Goal: Check status: Check status

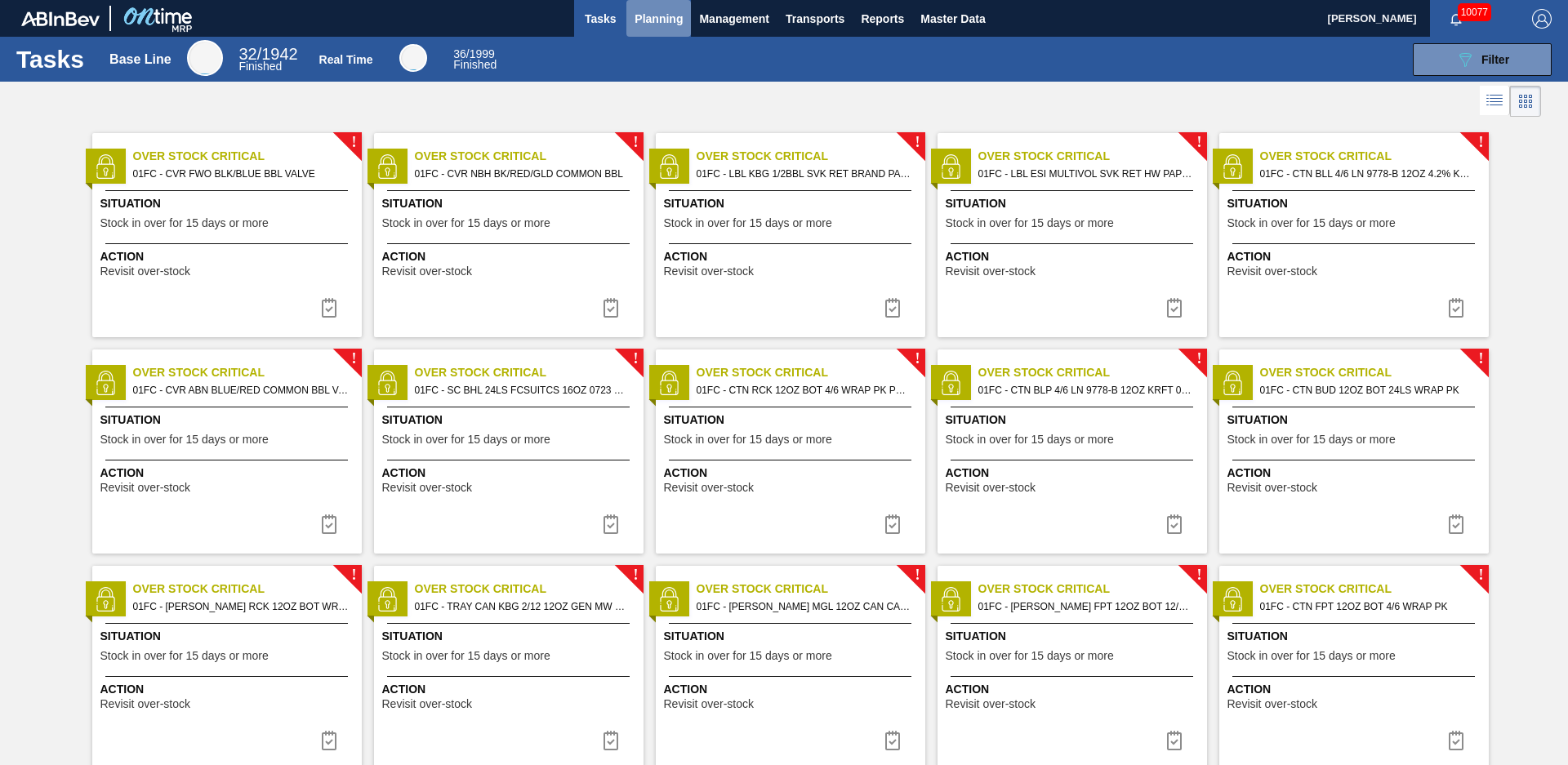
click at [680, 12] on span "Planning" at bounding box center [658, 19] width 48 height 20
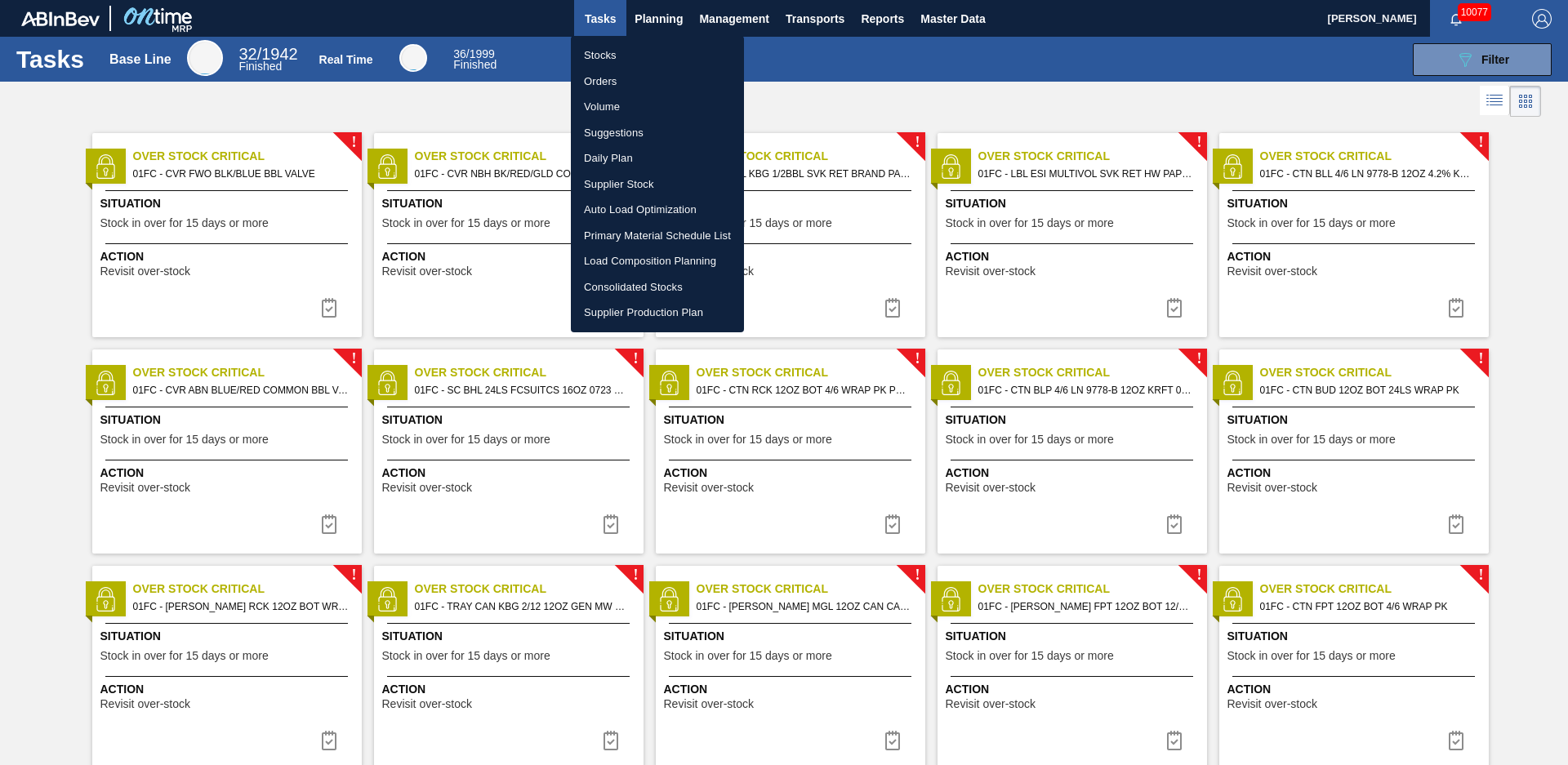
click at [655, 52] on li "Stocks" at bounding box center [657, 55] width 173 height 26
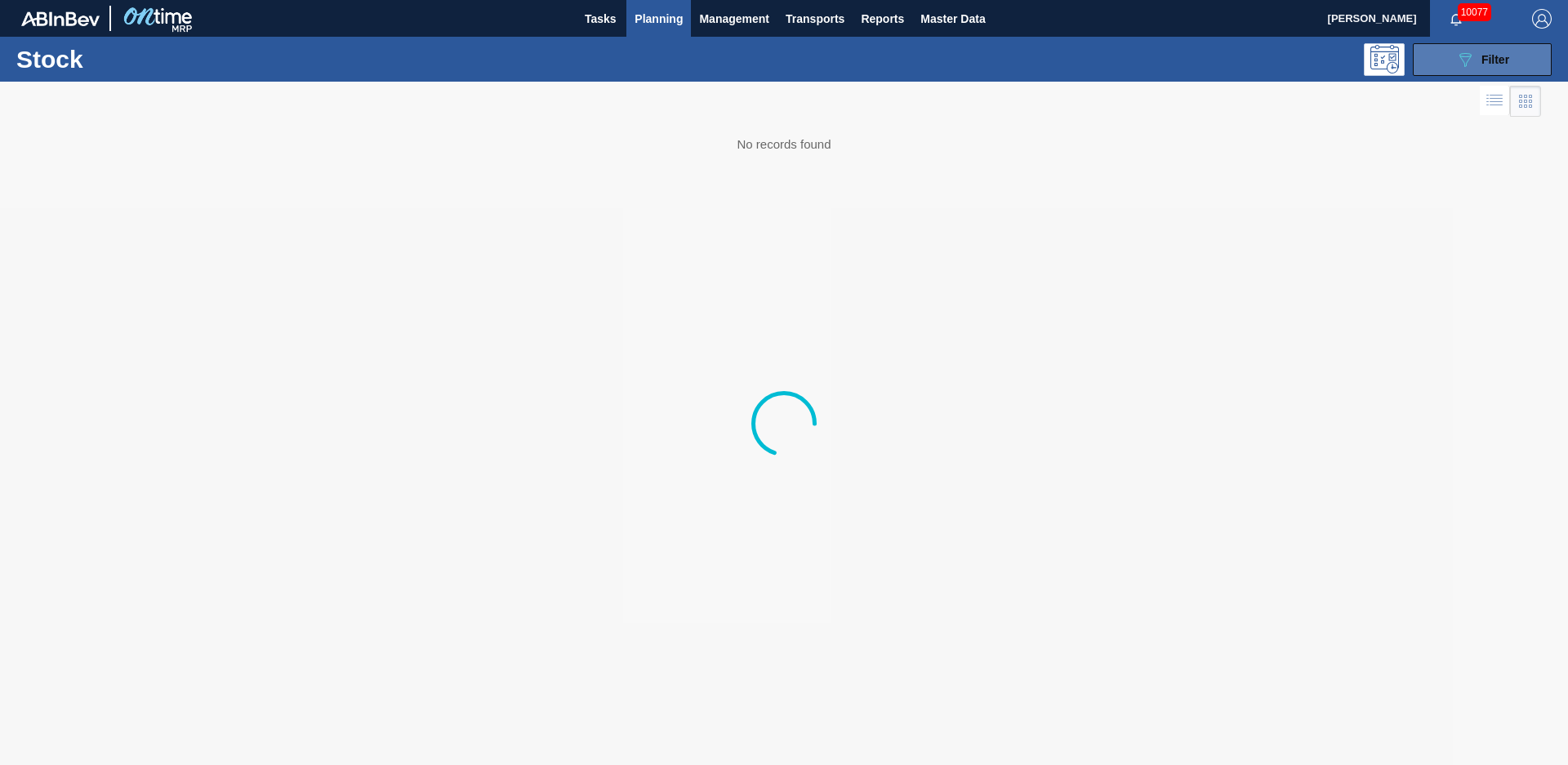
click at [1487, 67] on div "089F7B8B-B2A5-4AFE-B5C0-19BA573D28AC Filter" at bounding box center [1481, 60] width 53 height 20
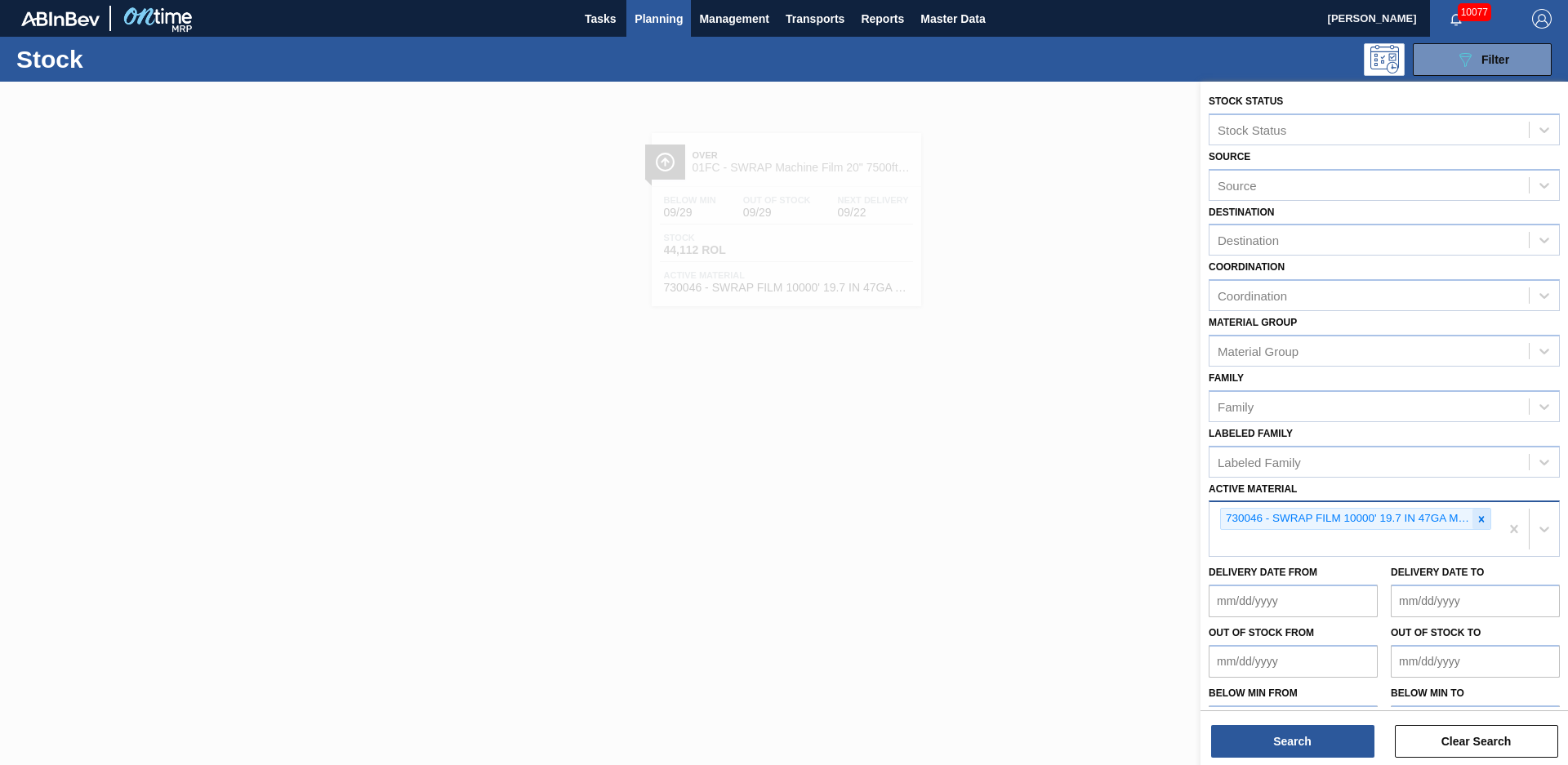
click at [1479, 521] on icon at bounding box center [1482, 518] width 5 height 5
type Material "677432"
click at [1477, 515] on icon at bounding box center [1481, 519] width 12 height 12
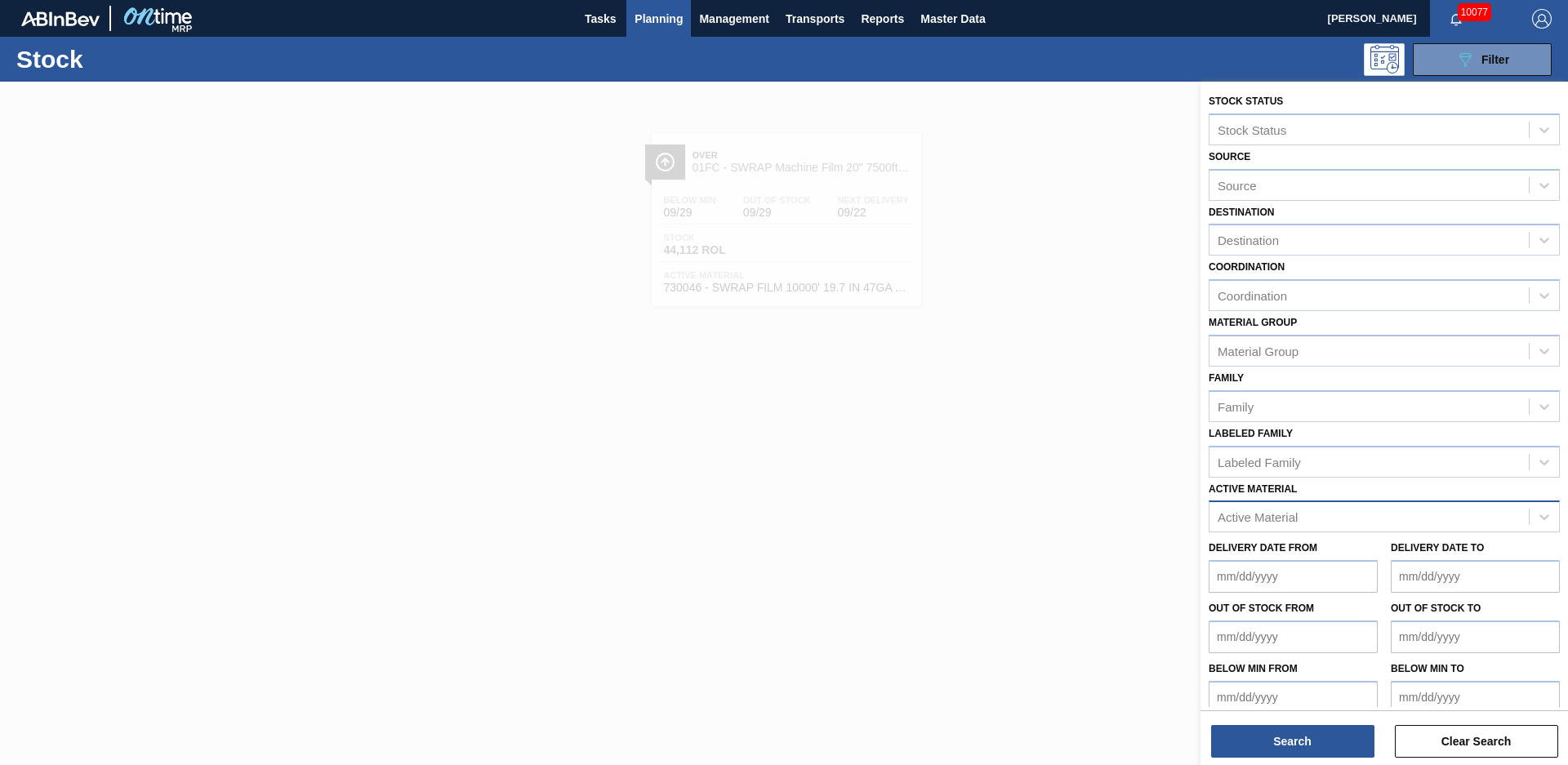
click at [544, 402] on div at bounding box center [784, 464] width 1568 height 765
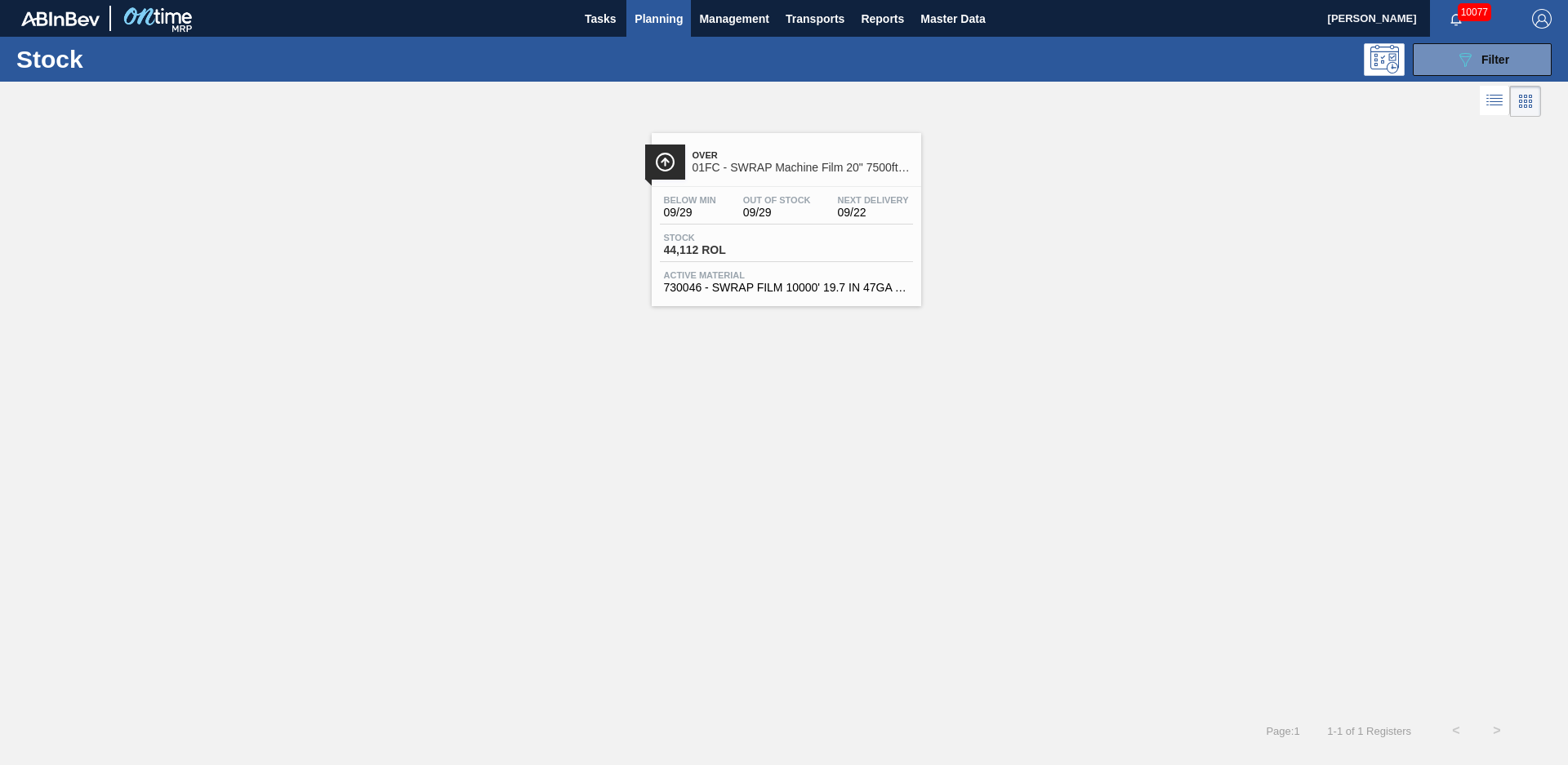
click at [504, 343] on div "Over 01FC - SWRAP Machine Film 20" 7500ft 63 Gauge Below Min 09/29 Out Of Stock…" at bounding box center [784, 415] width 1568 height 589
click at [555, 143] on div "Over 01FC - SWRAP Machine Film 20" 7500ft 63 Gauge Below Min 09/29 Out Of Stock…" at bounding box center [784, 213] width 1568 height 186
click at [608, 24] on span "Tasks" at bounding box center [600, 19] width 36 height 20
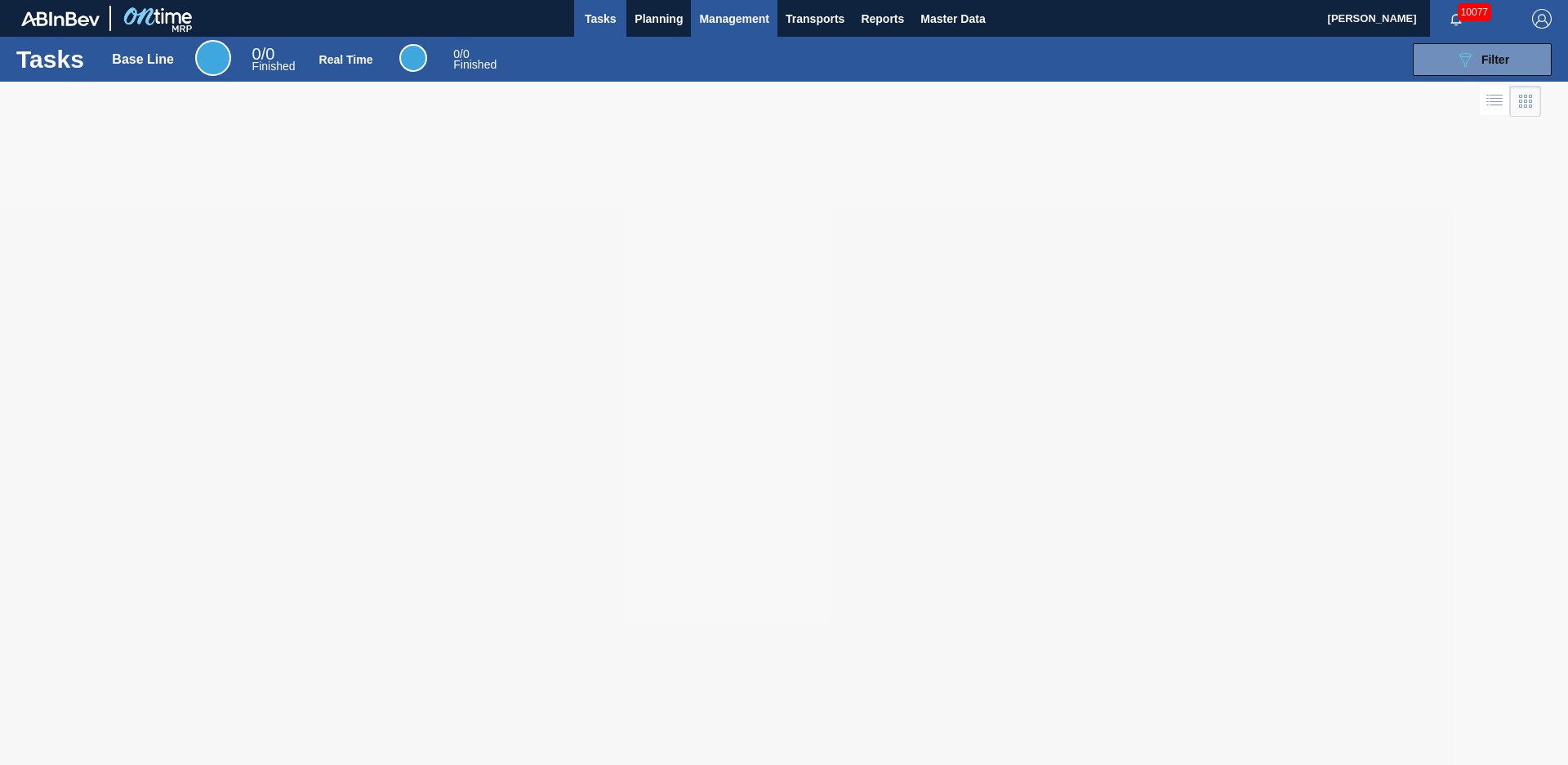
click at [736, 25] on span "Management" at bounding box center [733, 19] width 70 height 20
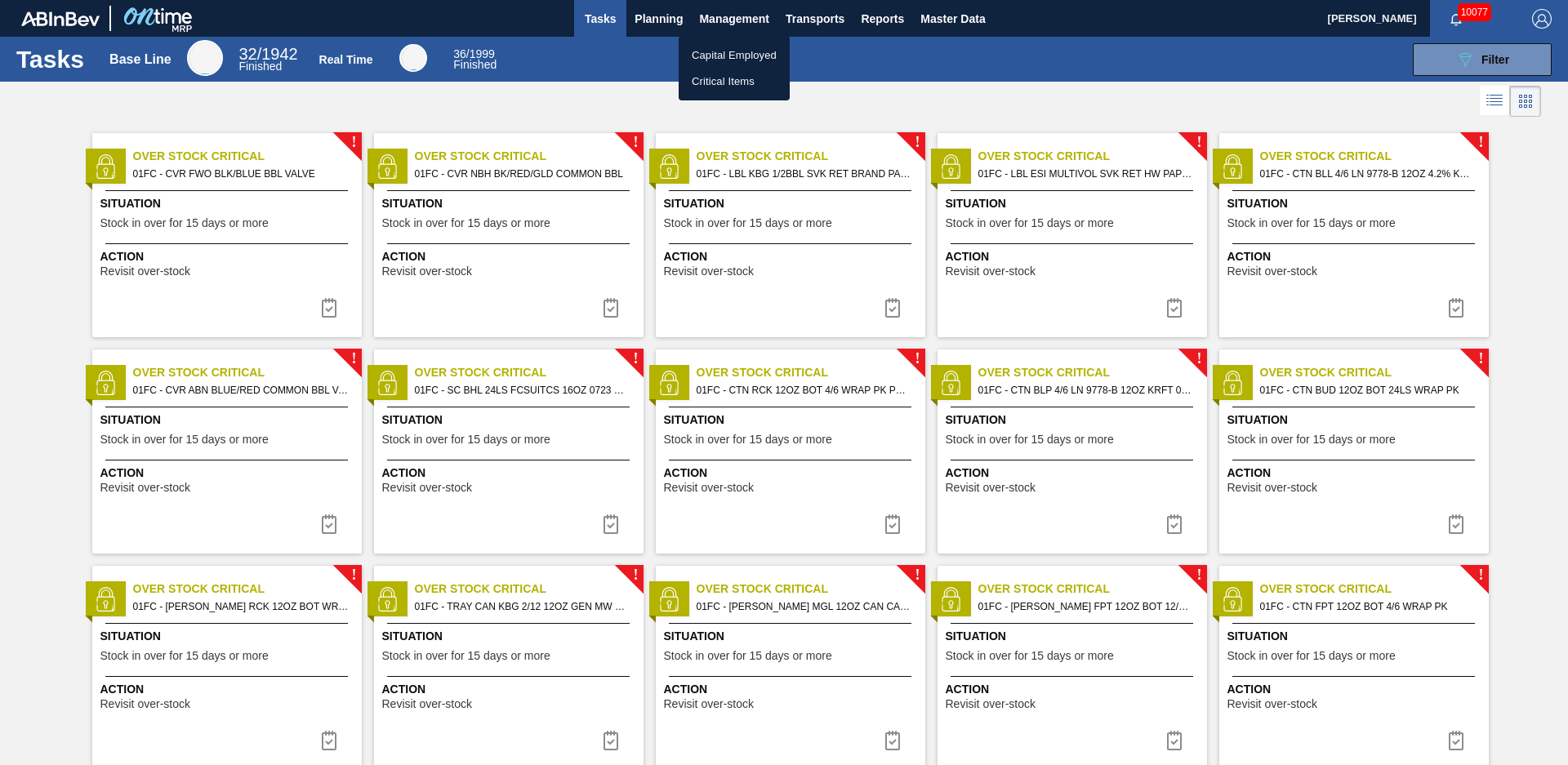
click at [653, 25] on div at bounding box center [784, 382] width 1568 height 765
click at [654, 16] on span "Planning" at bounding box center [658, 19] width 48 height 20
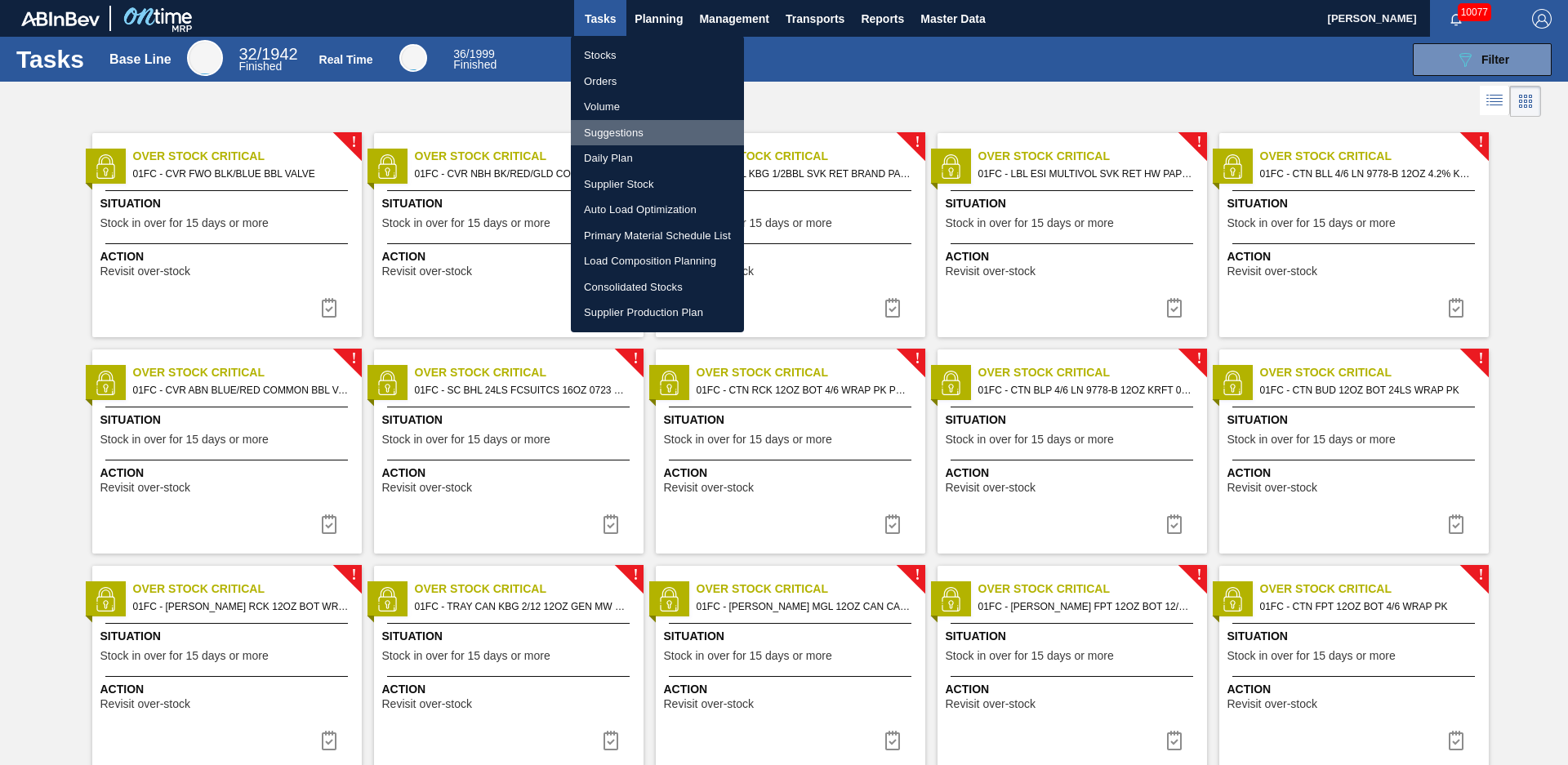
click at [614, 131] on li "Suggestions" at bounding box center [657, 132] width 173 height 26
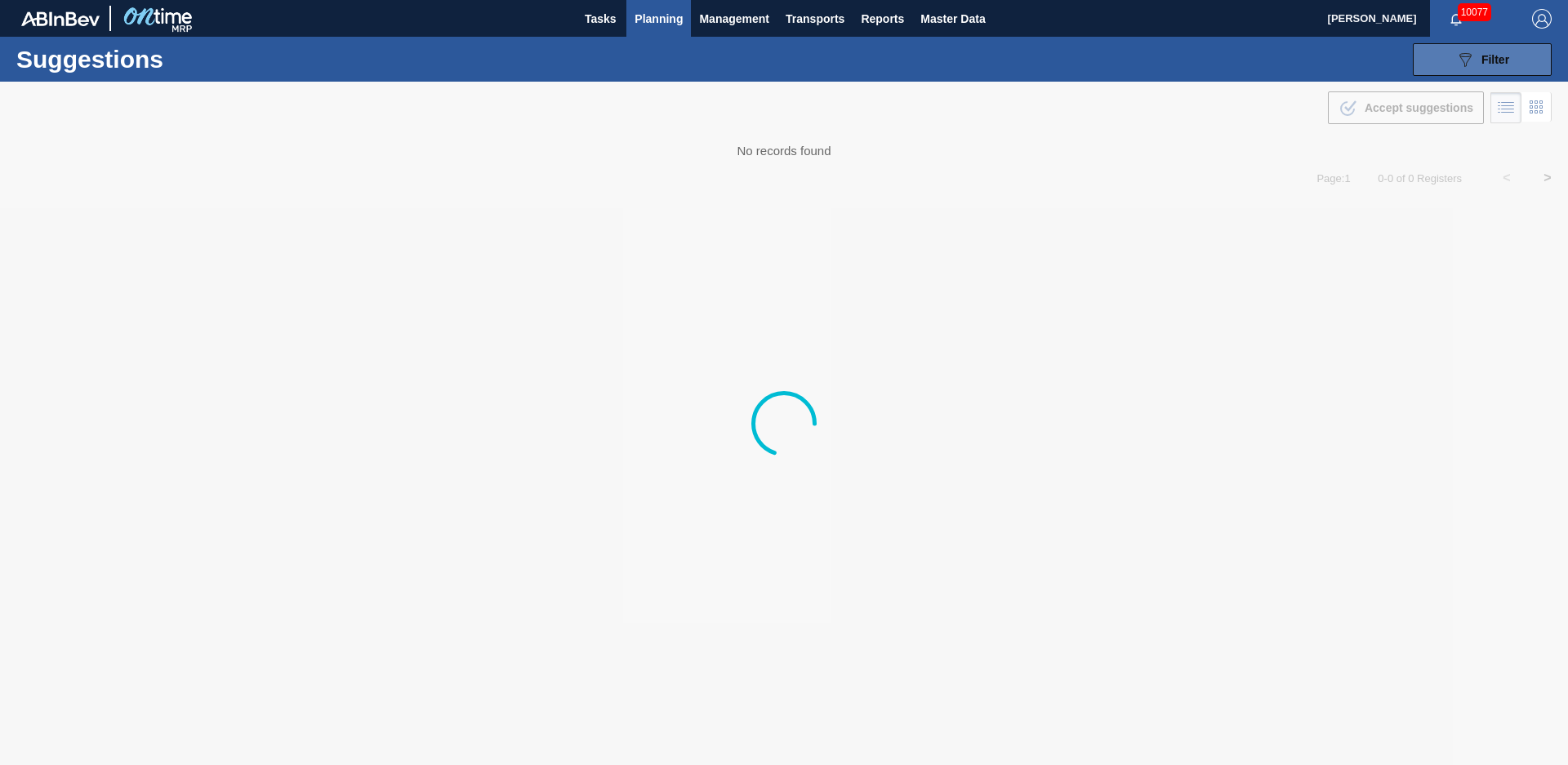
click at [1528, 58] on button "089F7B8B-B2A5-4AFE-B5C0-19BA573D28AC Filter" at bounding box center [1482, 60] width 139 height 33
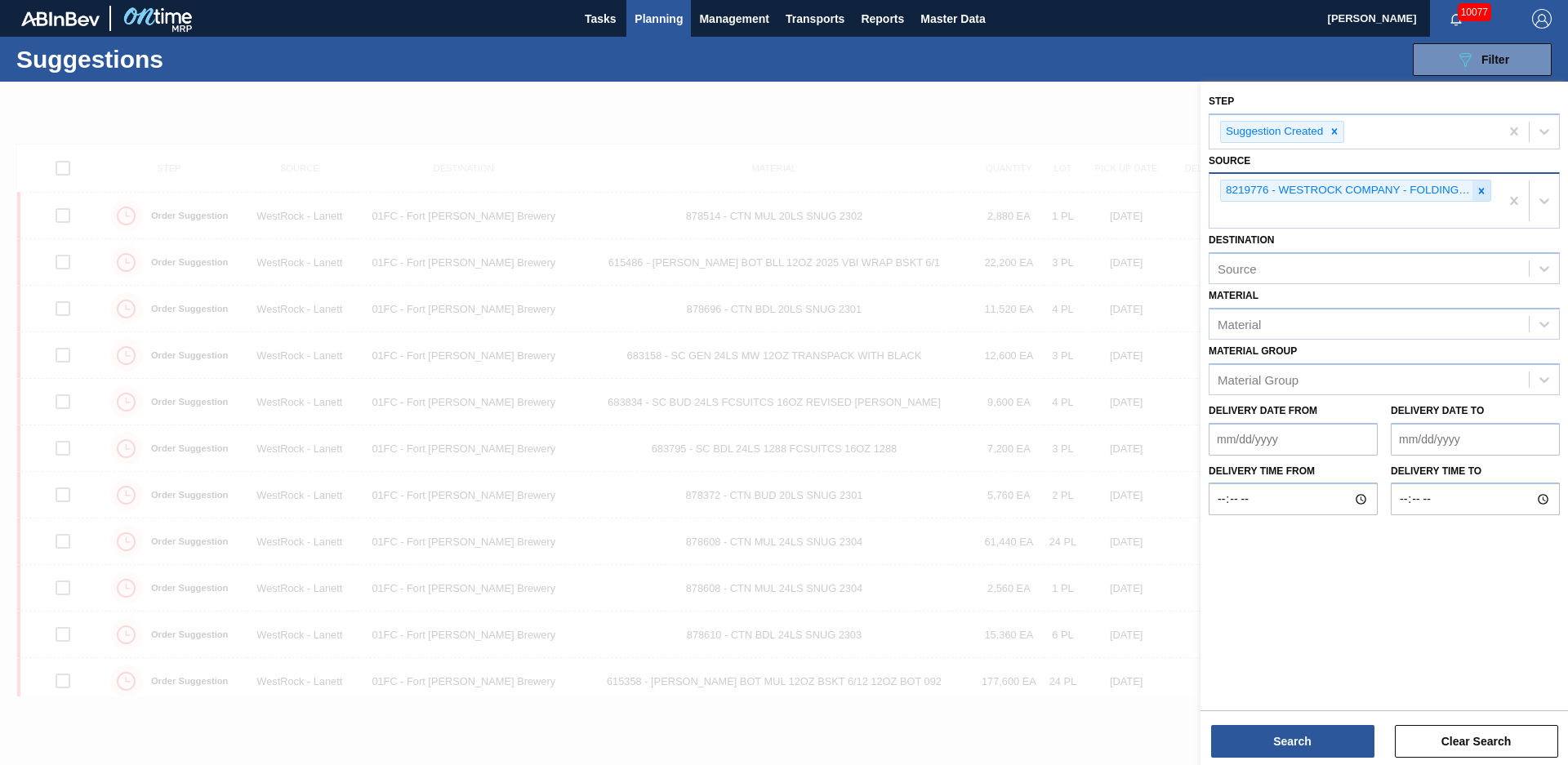
click at [1486, 192] on icon at bounding box center [1481, 191] width 12 height 12
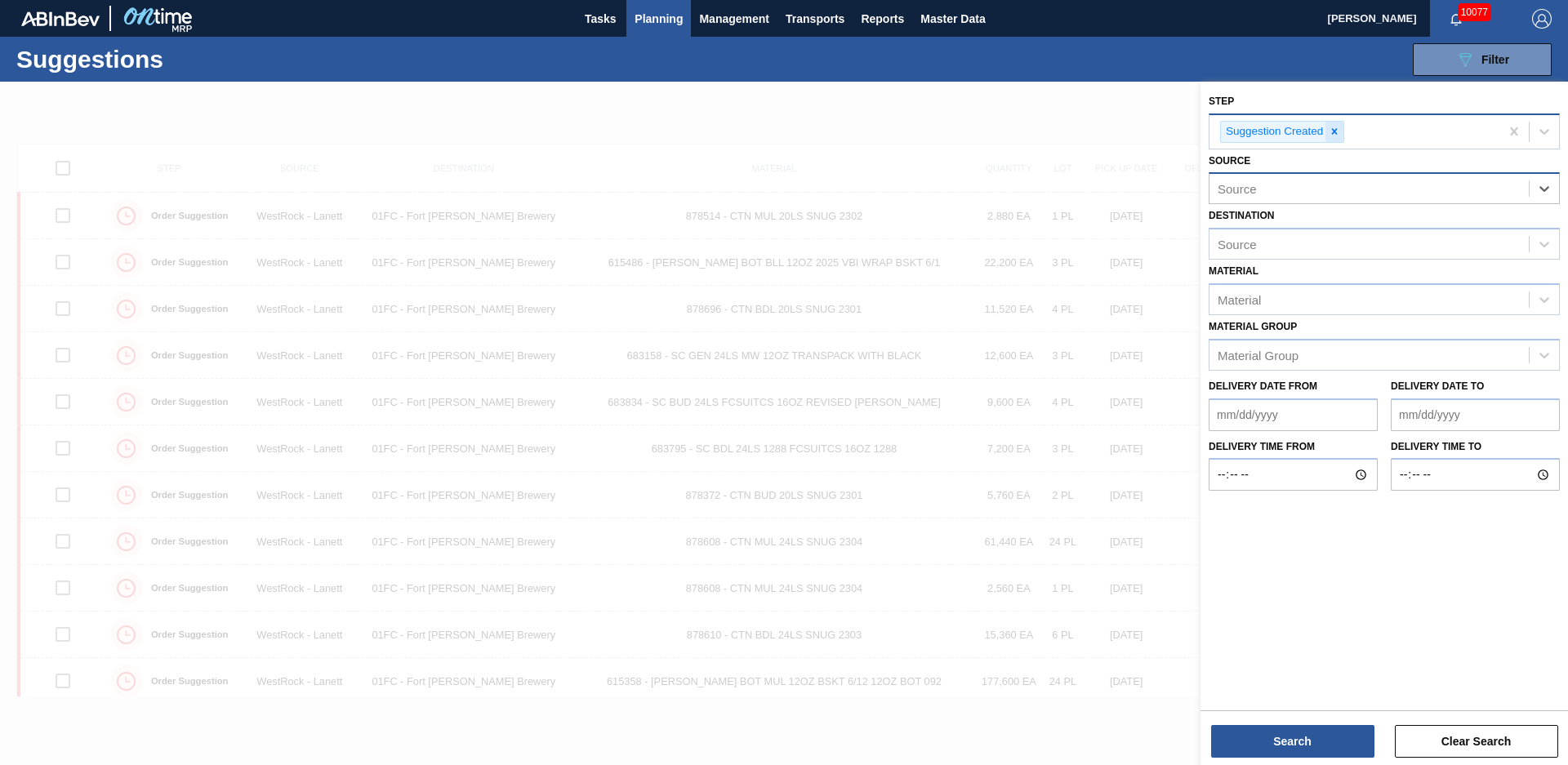
click at [1331, 135] on icon at bounding box center [1334, 131] width 12 height 12
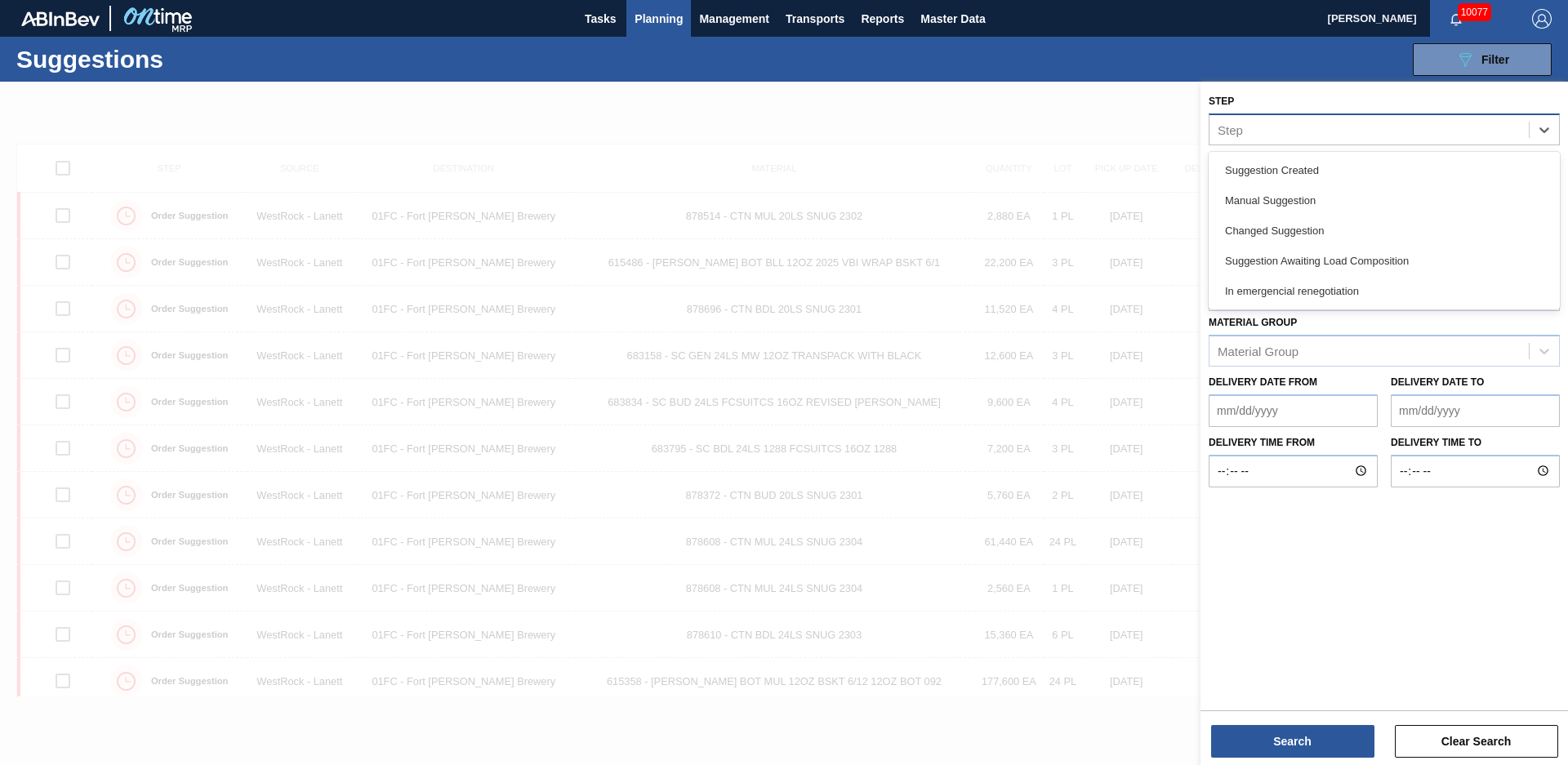
click at [1331, 135] on div "Step" at bounding box center [1369, 130] width 319 height 24
click at [1293, 176] on div "Suggestion Created" at bounding box center [1383, 169] width 351 height 30
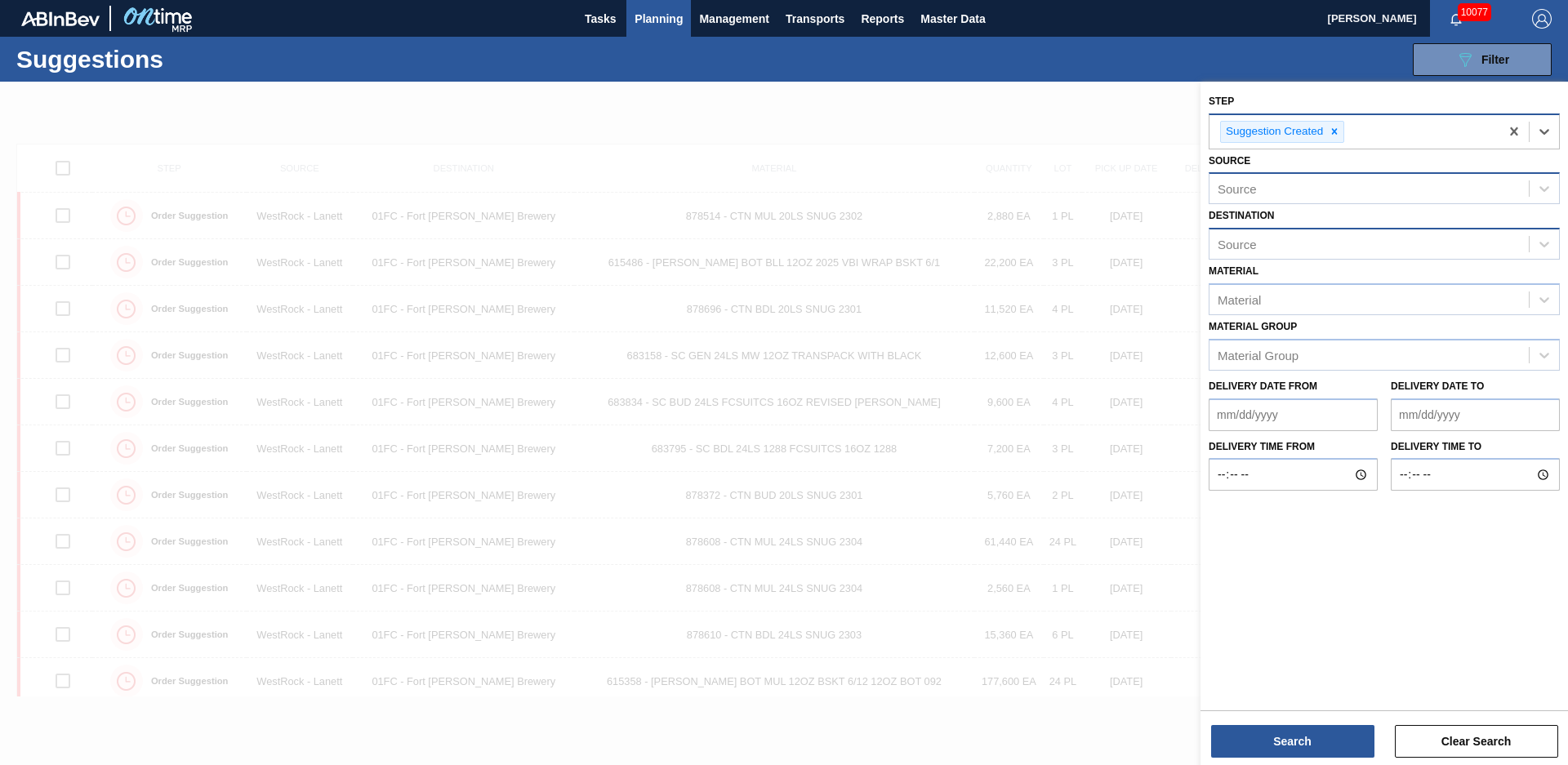
click at [1294, 237] on div "Source" at bounding box center [1369, 245] width 319 height 24
click at [1292, 249] on div "Source" at bounding box center [1369, 245] width 319 height 24
click at [1285, 298] on div "Material" at bounding box center [1369, 300] width 319 height 24
click at [1269, 302] on div "Material" at bounding box center [1369, 300] width 319 height 24
click at [1266, 358] on div "Material Group" at bounding box center [1257, 354] width 81 height 14
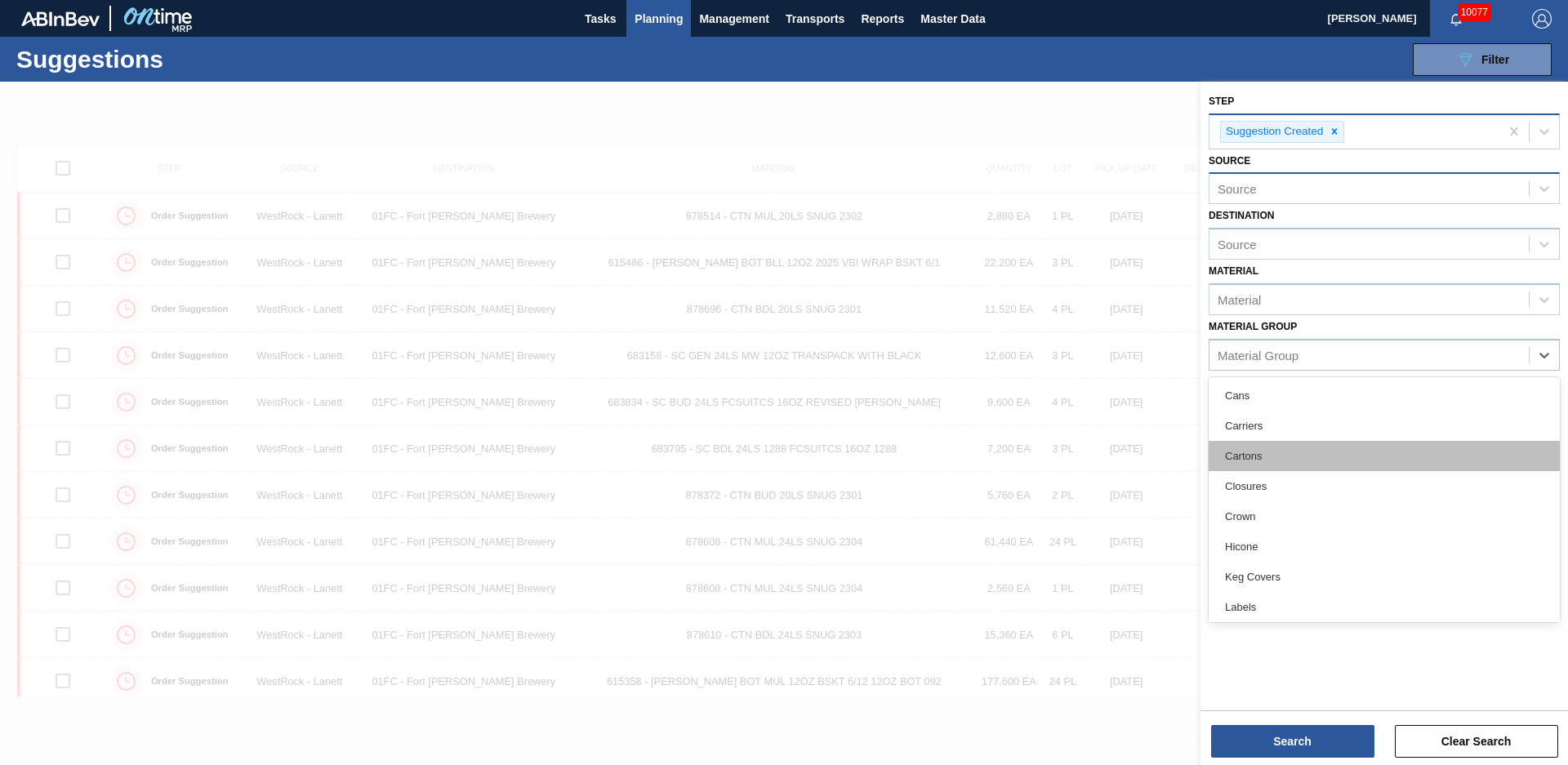
scroll to position [185, 0]
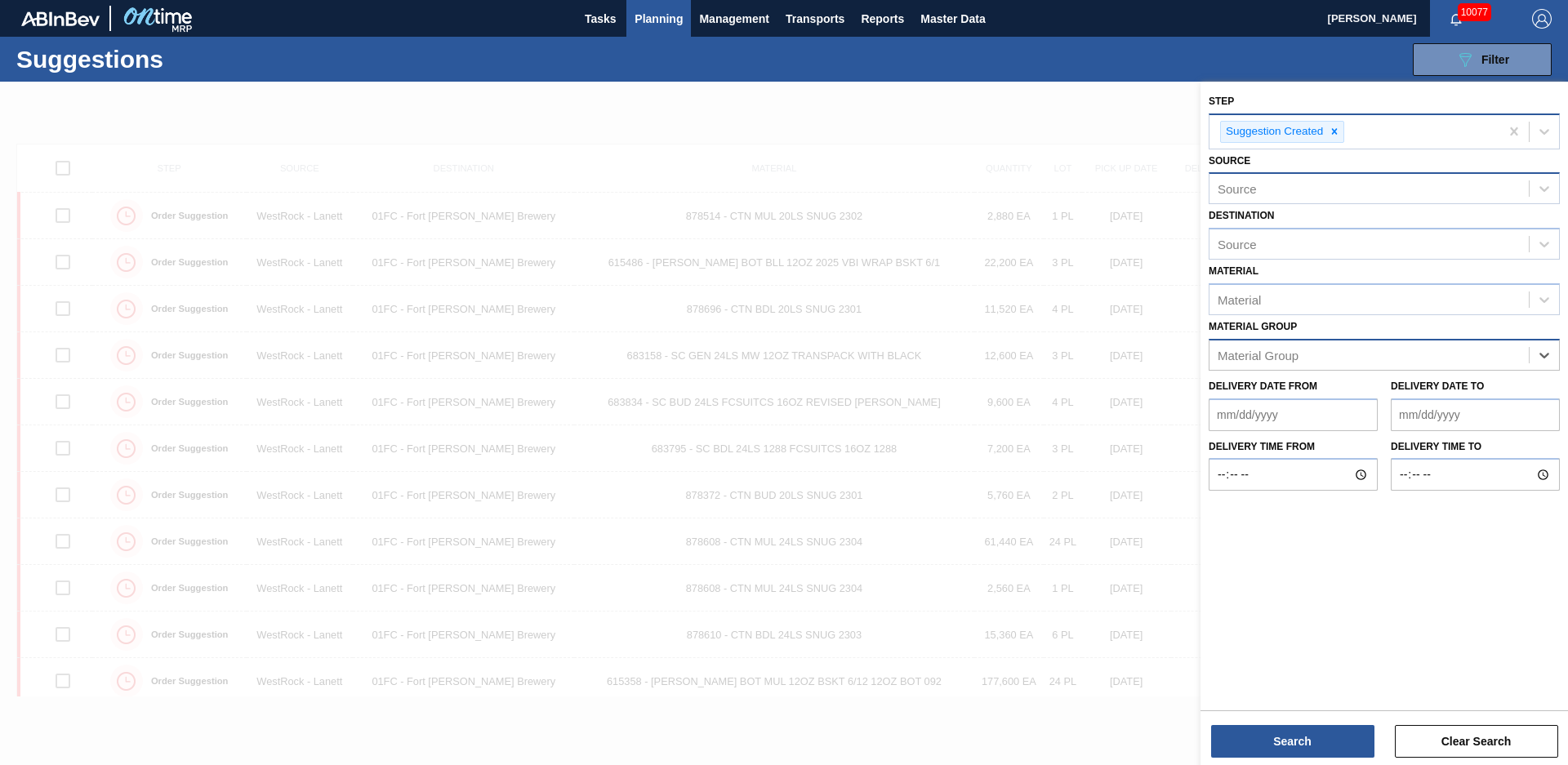
click at [1319, 353] on div "Material Group" at bounding box center [1369, 354] width 319 height 24
click at [1321, 201] on div "Source" at bounding box center [1383, 188] width 351 height 32
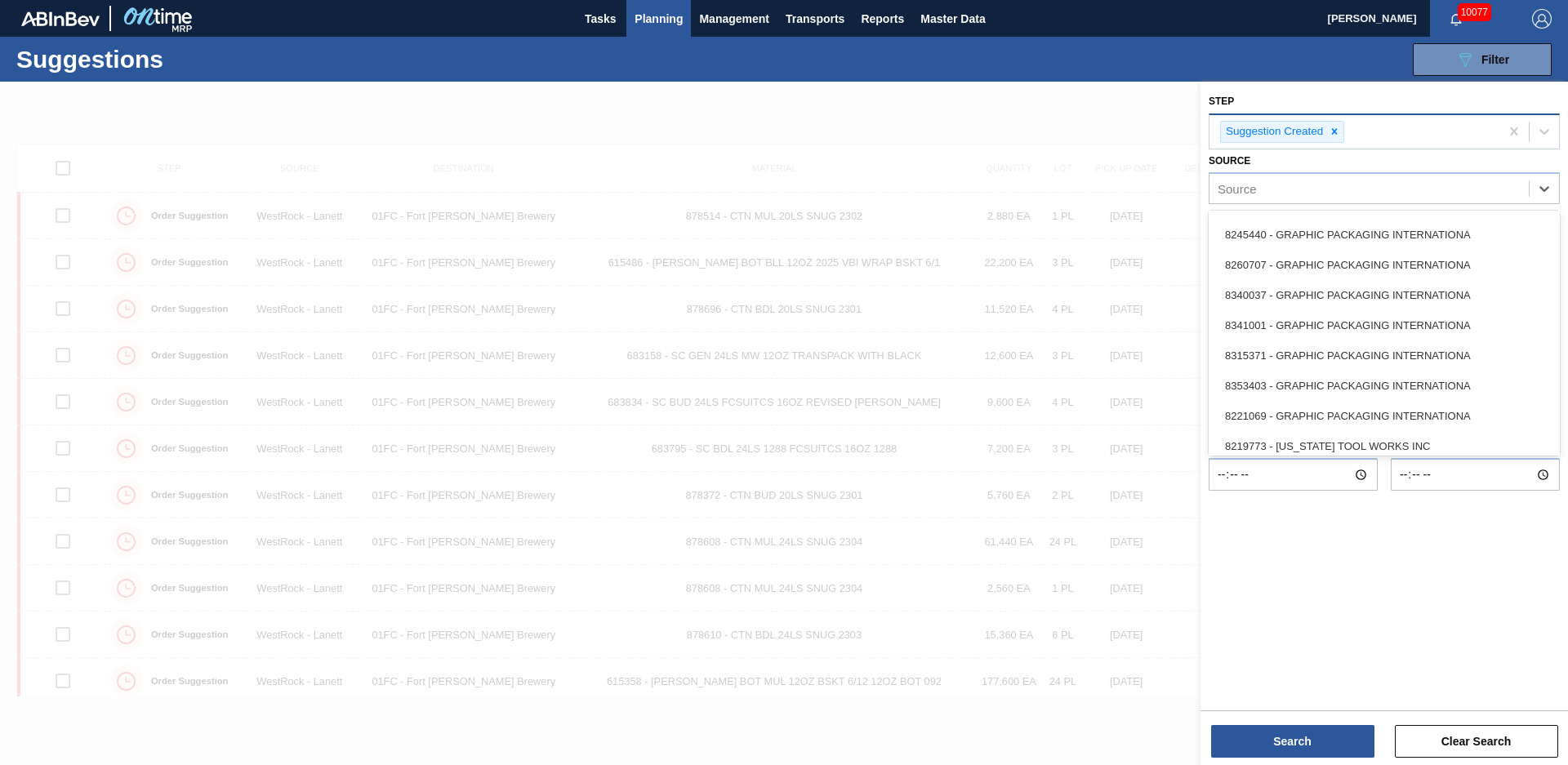
scroll to position [551, 0]
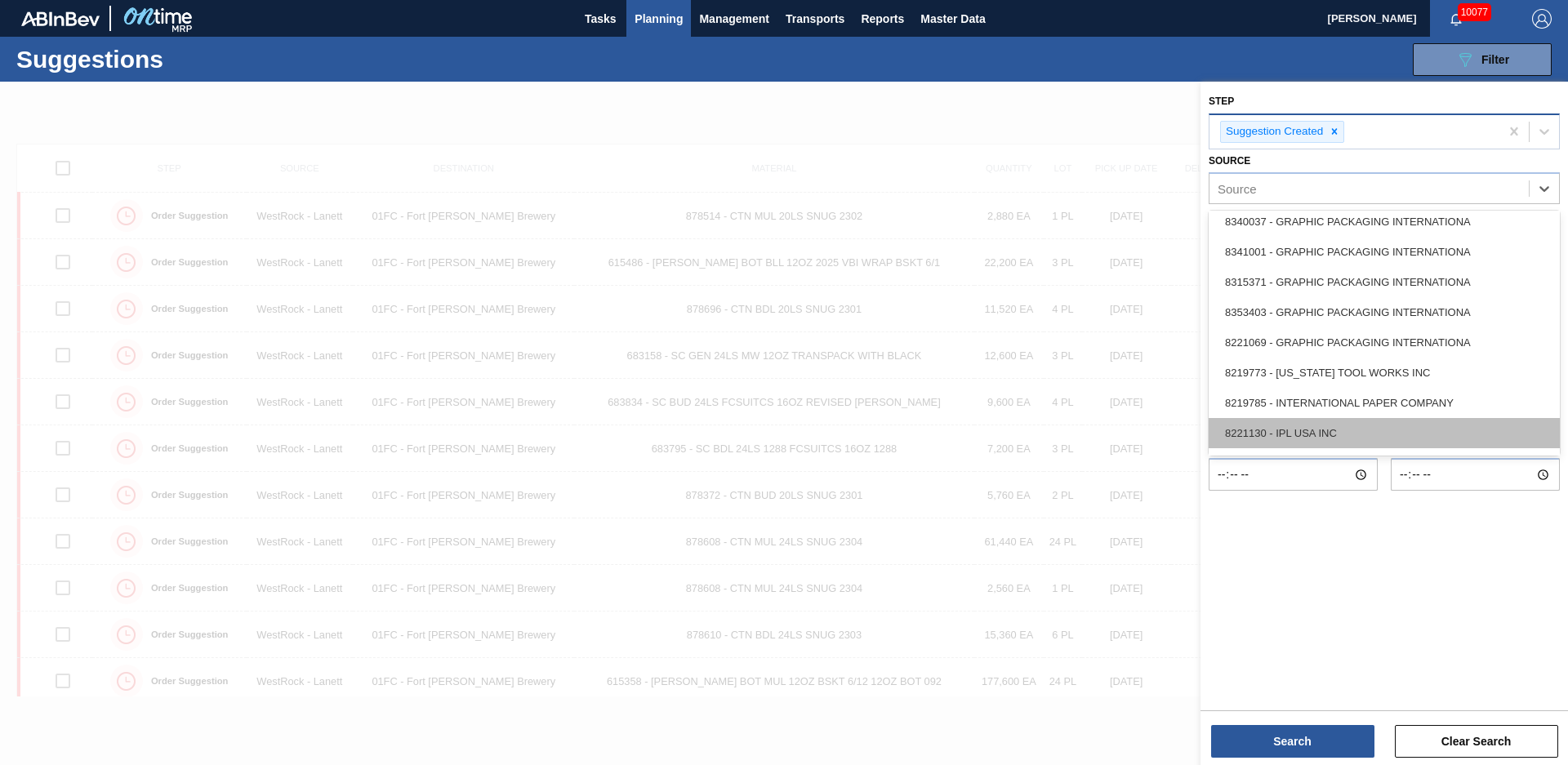
click at [1304, 421] on div "8221130 - IPL USA INC" at bounding box center [1383, 432] width 351 height 30
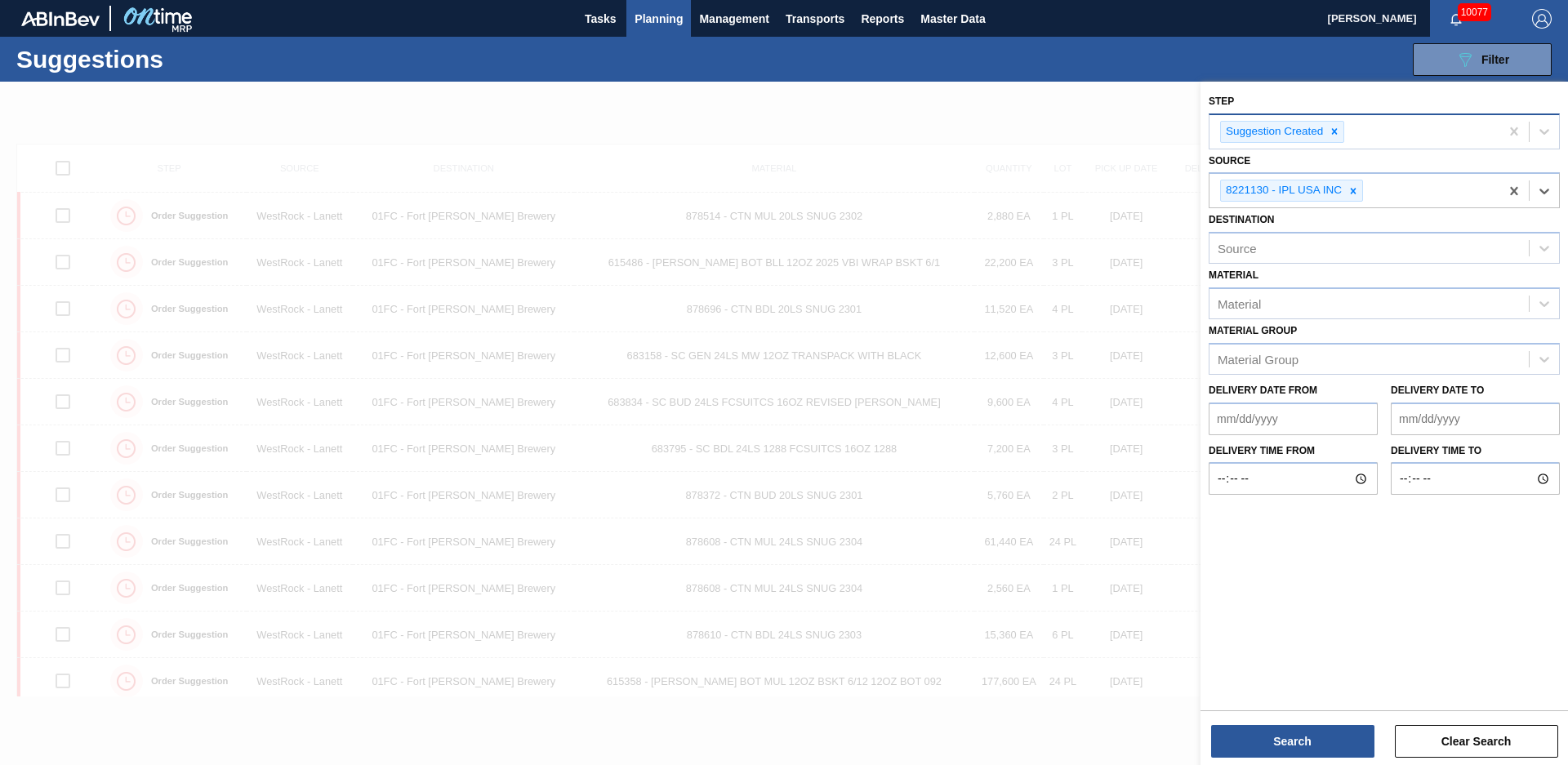
click at [1382, 194] on div "8221130 - IPL USA INC" at bounding box center [1354, 190] width 290 height 34
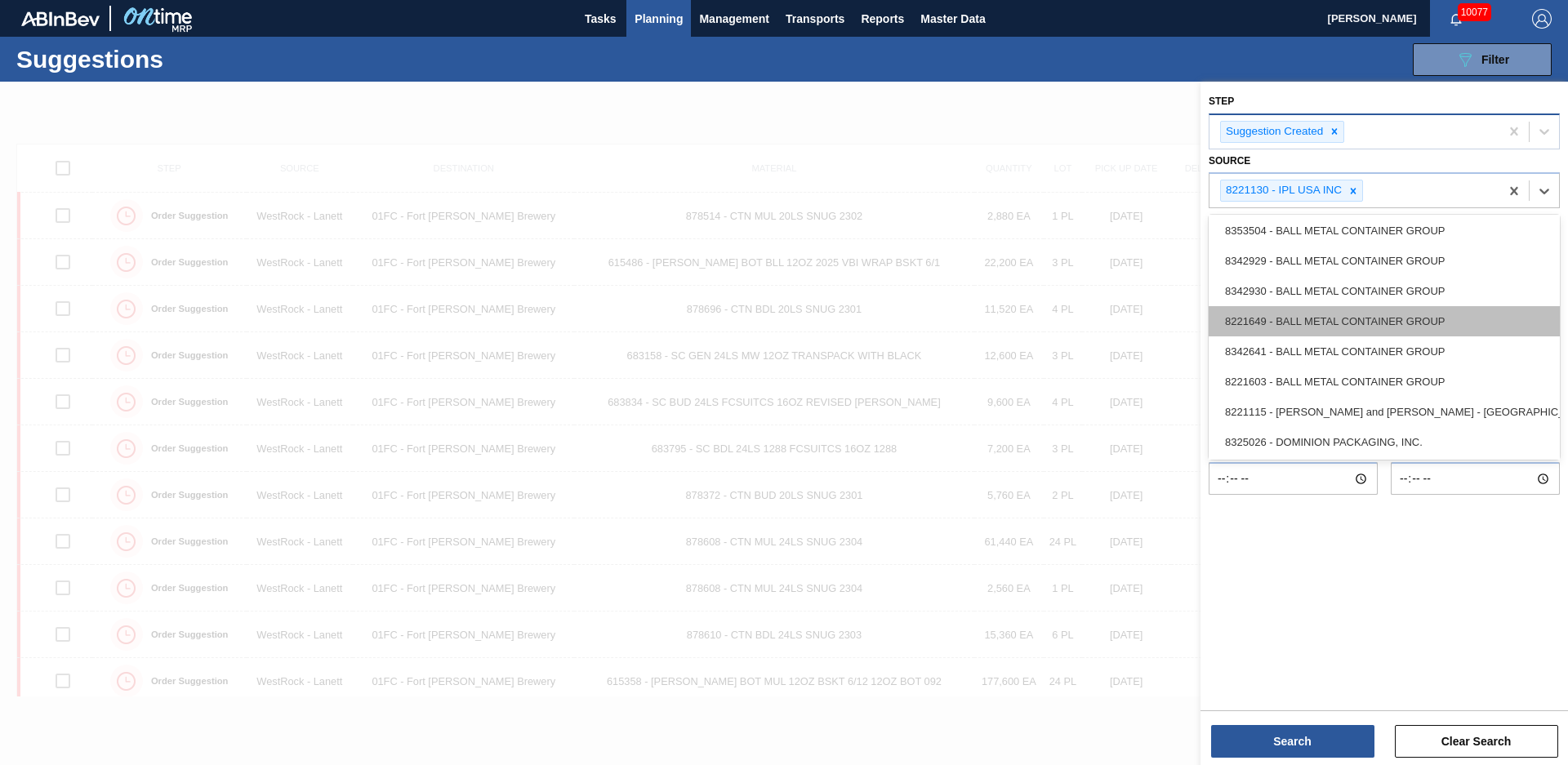
scroll to position [257, 0]
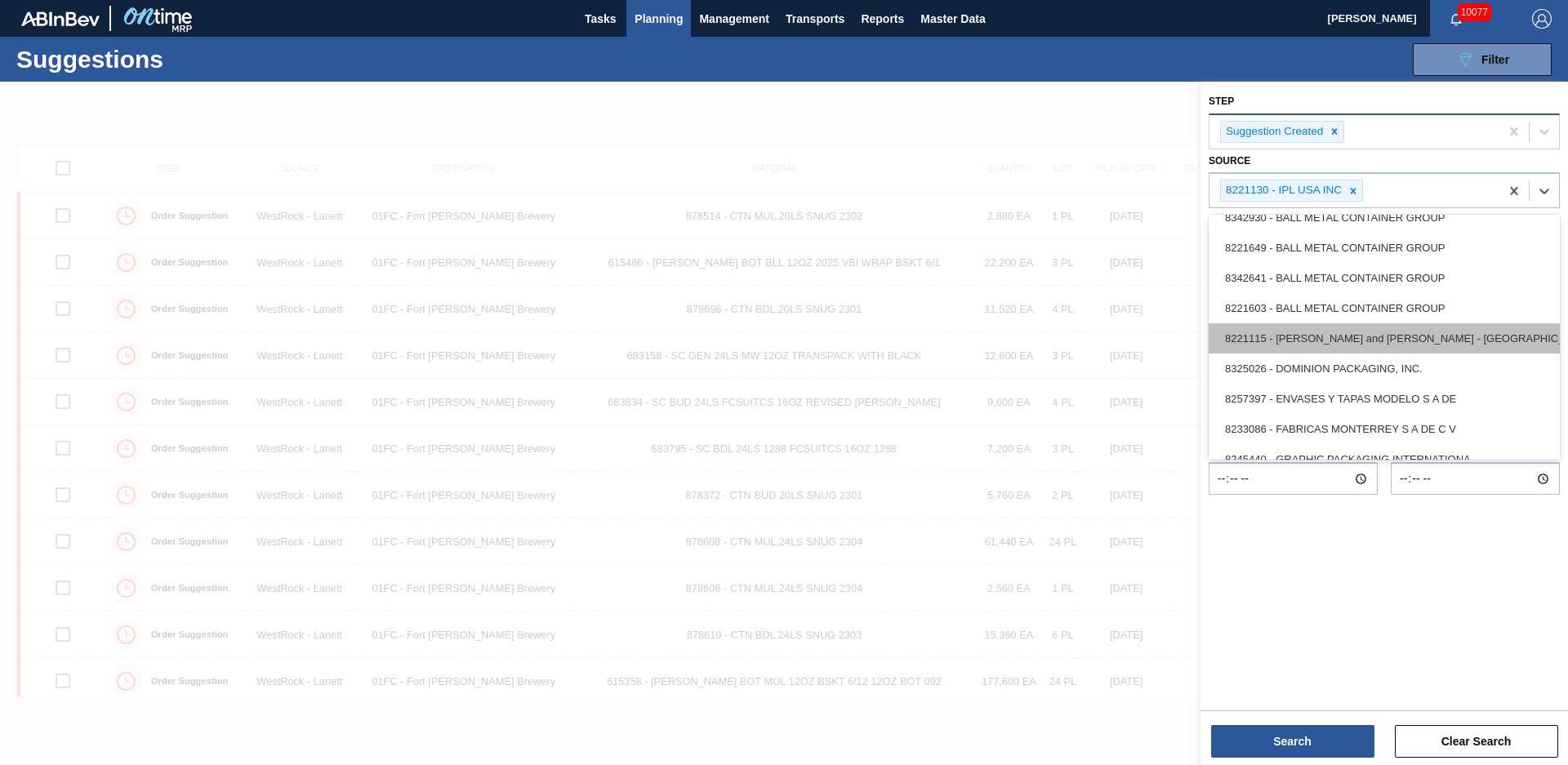
click at [1356, 332] on div "8221115 - [PERSON_NAME] and [PERSON_NAME] - [GEOGRAPHIC_DATA]" at bounding box center [1383, 338] width 351 height 30
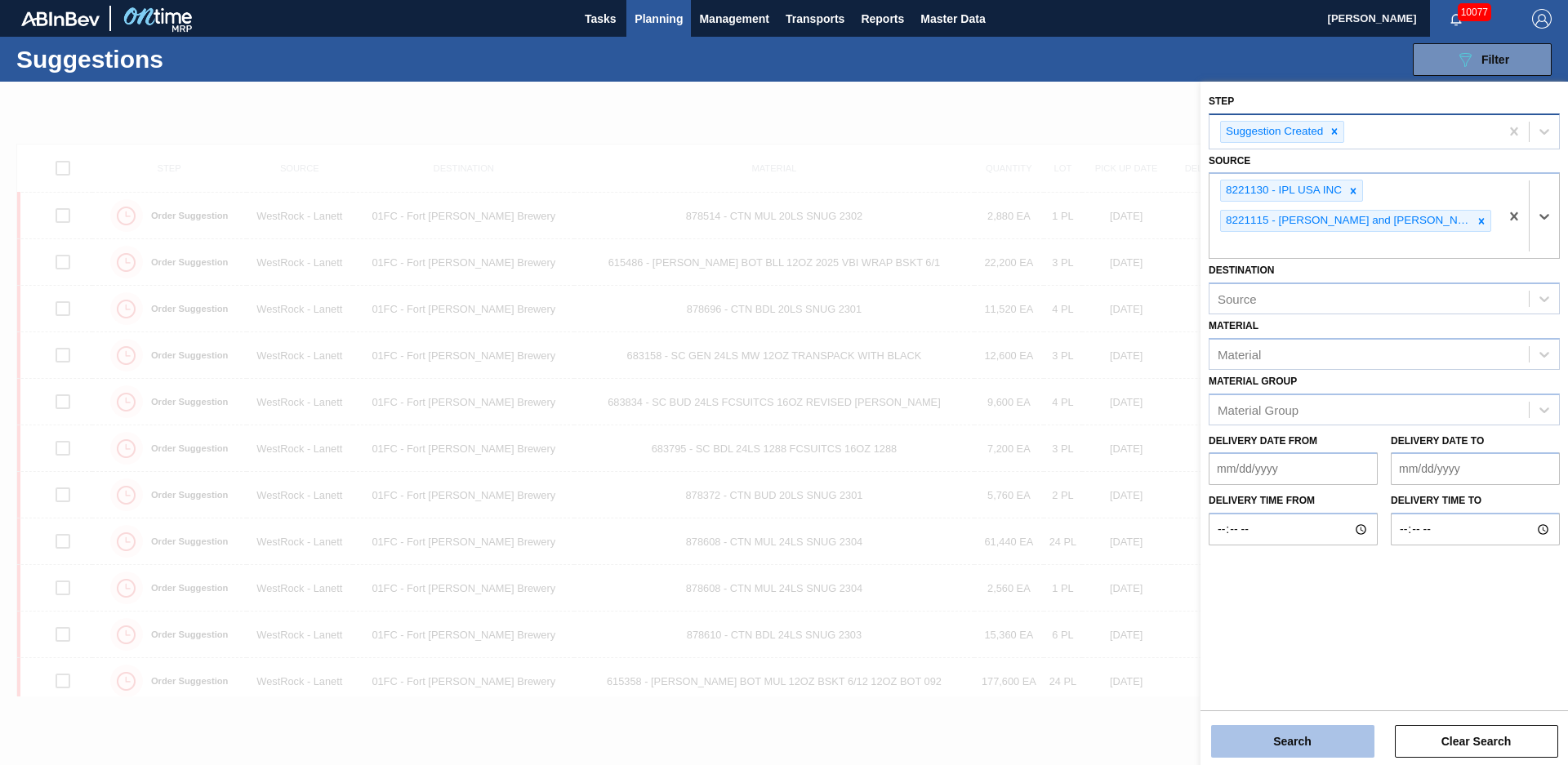
click at [1306, 730] on button "Search" at bounding box center [1292, 741] width 163 height 33
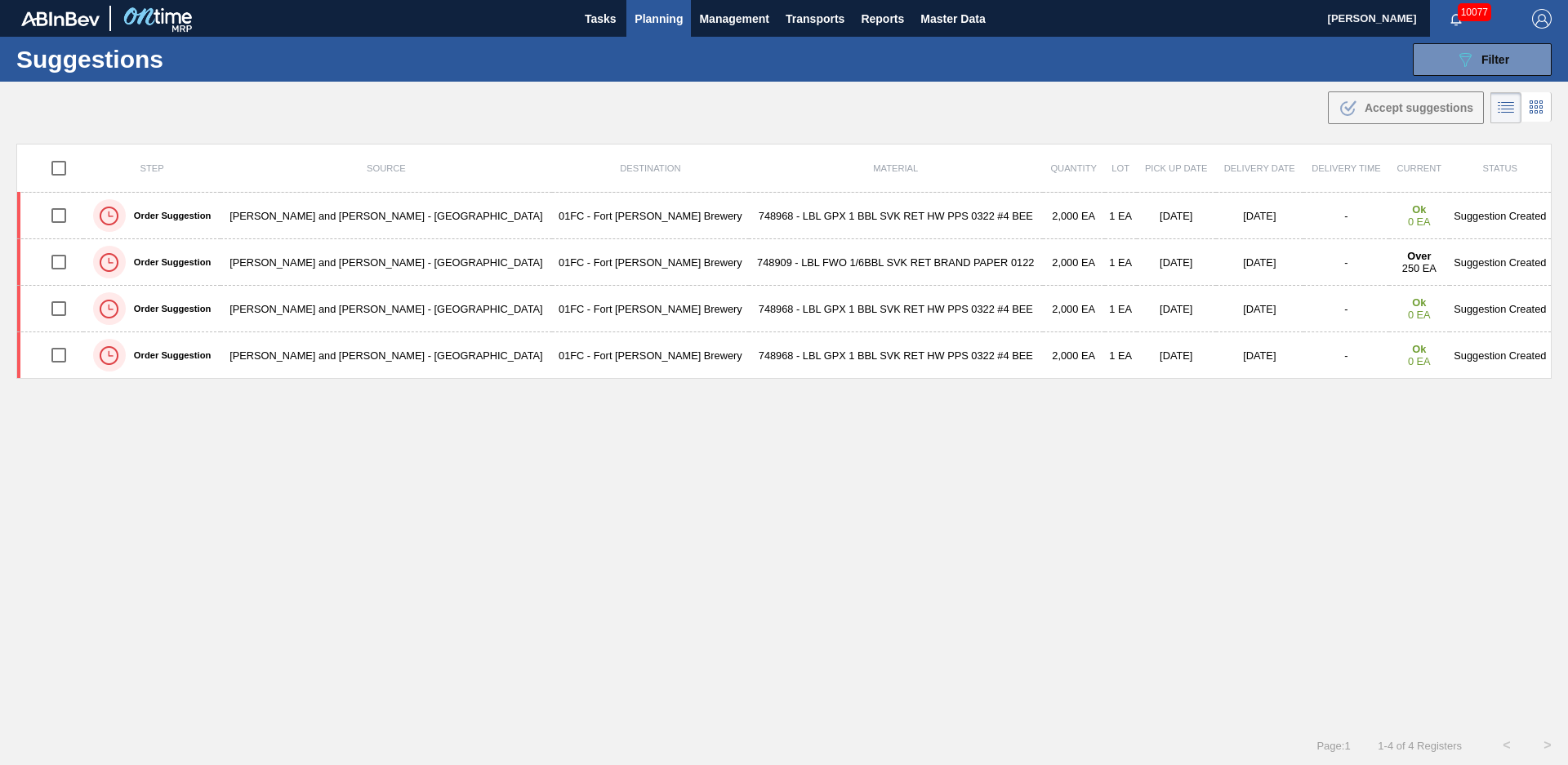
click at [775, 478] on div "Step Source Destination Material Quantity Lot Pick up Date Delivery Date Delive…" at bounding box center [784, 421] width 1535 height 553
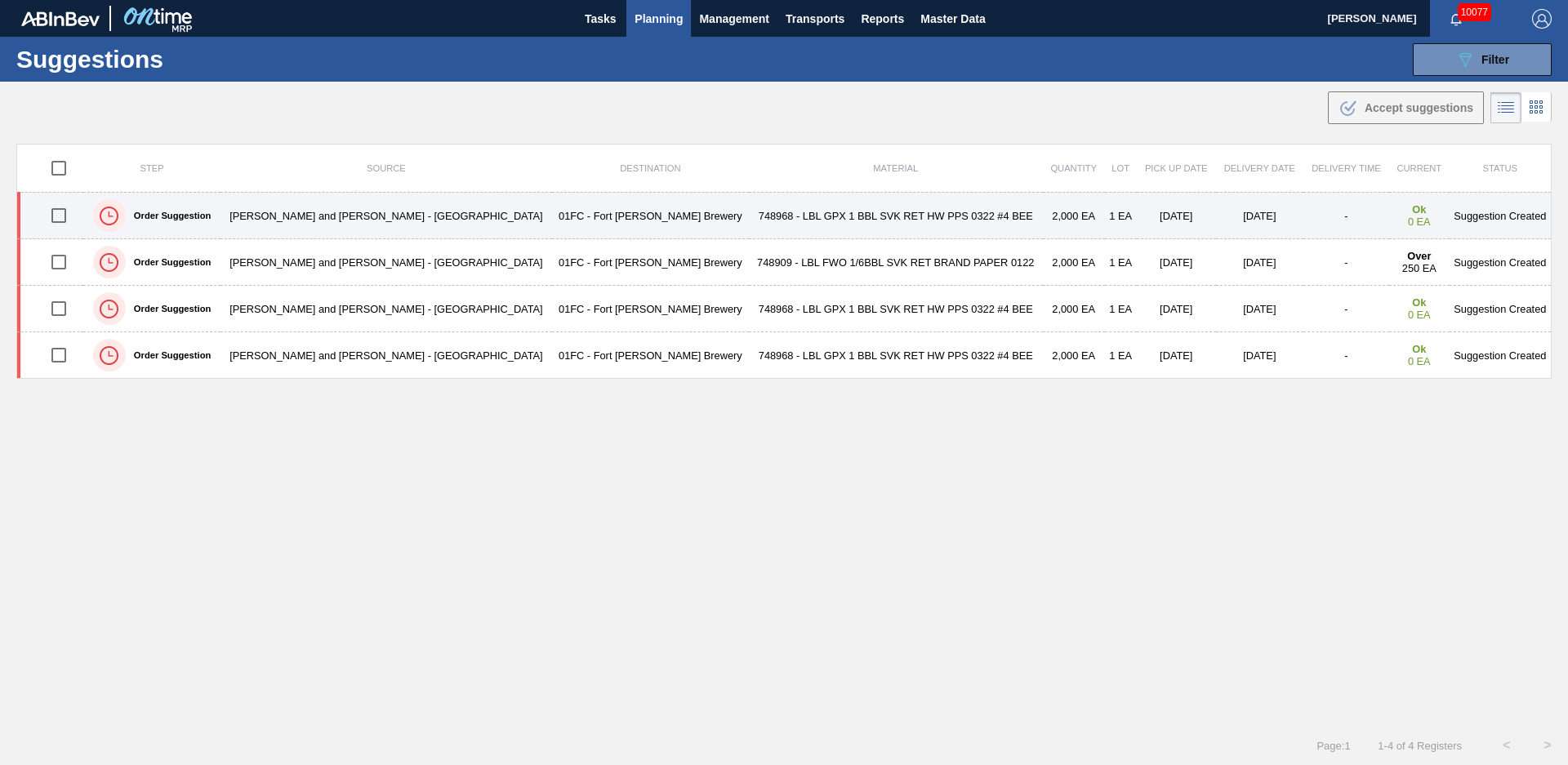
click at [780, 213] on td "748968 - LBL GPX 1 BBL SVK RET HW PPS 0322 #4 BEE" at bounding box center [895, 216] width 294 height 46
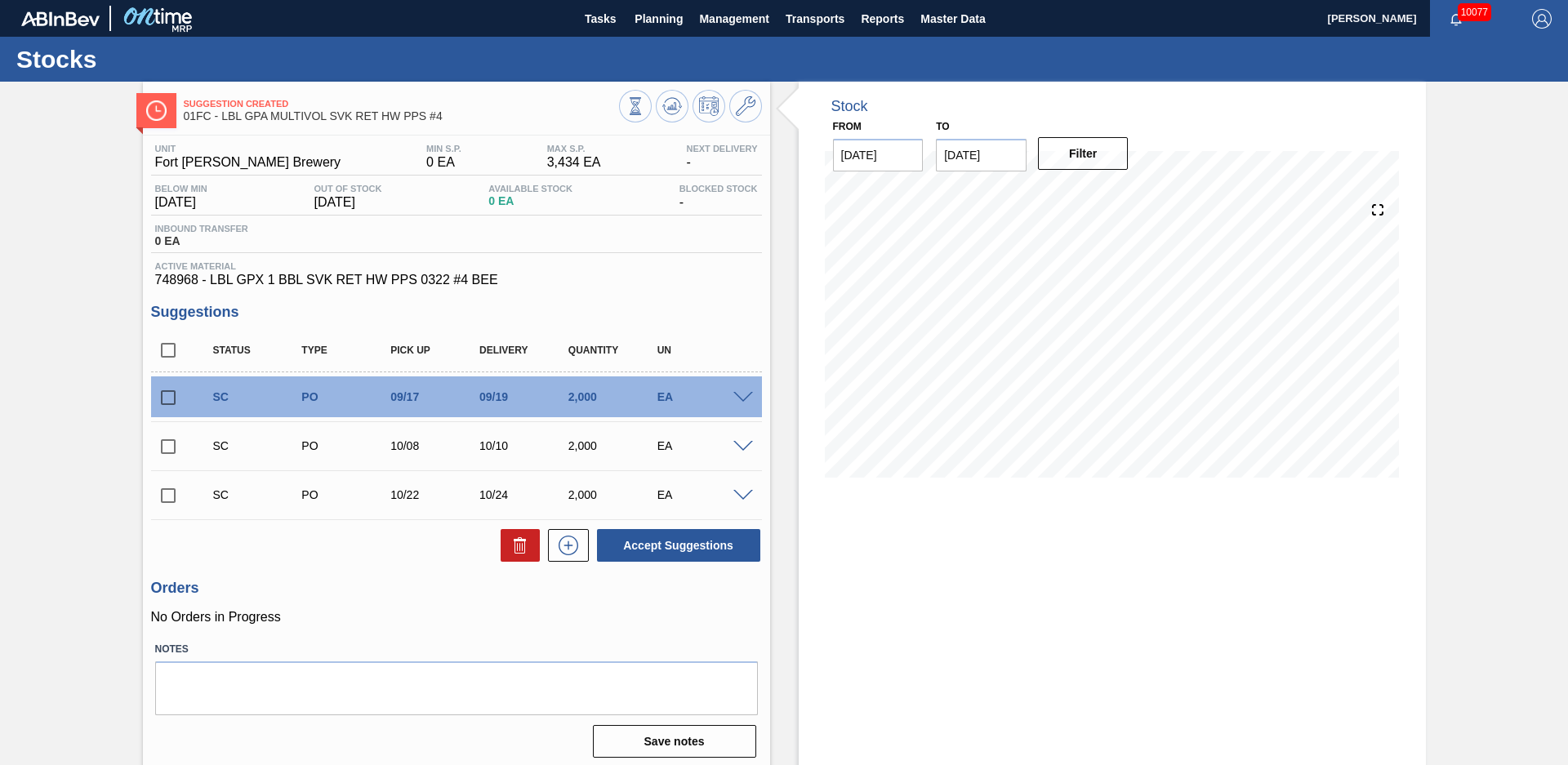
click at [1002, 158] on input "[DATE]" at bounding box center [981, 155] width 91 height 33
click at [1115, 195] on button "Next Month" at bounding box center [1118, 194] width 12 height 12
click at [1114, 195] on button "Next Month" at bounding box center [1118, 194] width 12 height 12
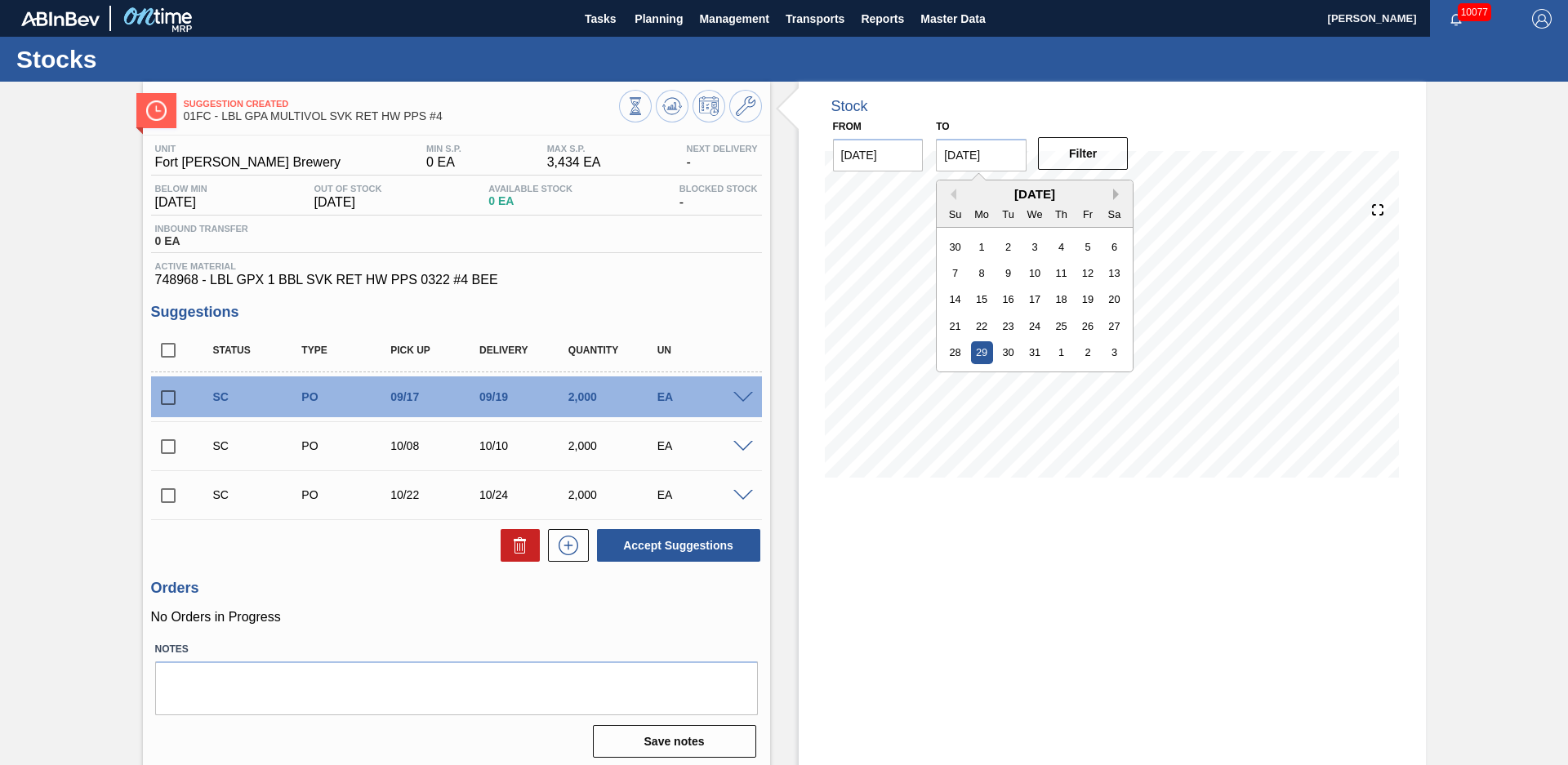
click at [1114, 195] on button "Next Month" at bounding box center [1118, 194] width 12 height 12
click at [954, 191] on button "Previous Month" at bounding box center [950, 194] width 12 height 12
click at [1034, 352] on div "31" at bounding box center [1035, 353] width 22 height 22
type input "[DATE]"
click at [1089, 154] on button "Filter" at bounding box center [1083, 153] width 91 height 33
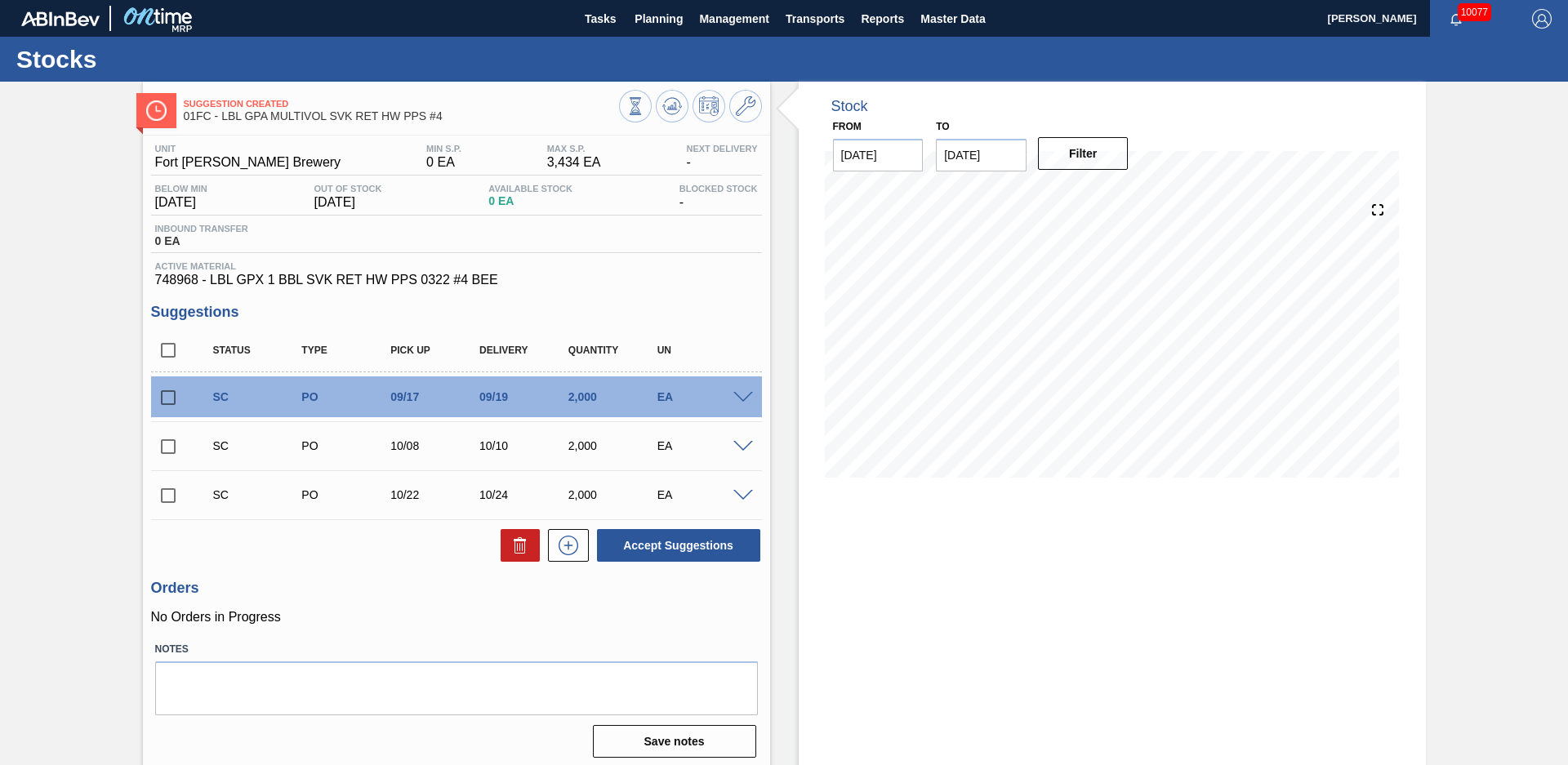
click at [1472, 393] on div "Suggestion Created 01FC - LBL GPA MULTIVOL SVK RET HW PPS #4 Unit Fort [PERSON_…" at bounding box center [784, 426] width 1568 height 690
click at [781, 303] on div "Stock From [DATE] to [DATE] Filter 11/07 Stock Projection 1,871 SAP Planning 0 …" at bounding box center [1098, 426] width 655 height 690
click at [58, 285] on div "Suggestion Created 01FC - LBL GPA MULTIVOL SVK RET HW PPS #4 Unit Fort [PERSON_…" at bounding box center [784, 426] width 1568 height 690
click at [119, 365] on div "Suggestion Created 01FC - LBL GPA MULTIVOL SVK RET HW PPS #4 Unit Fort [PERSON_…" at bounding box center [784, 426] width 1568 height 690
click at [640, 24] on span "Planning" at bounding box center [658, 19] width 48 height 20
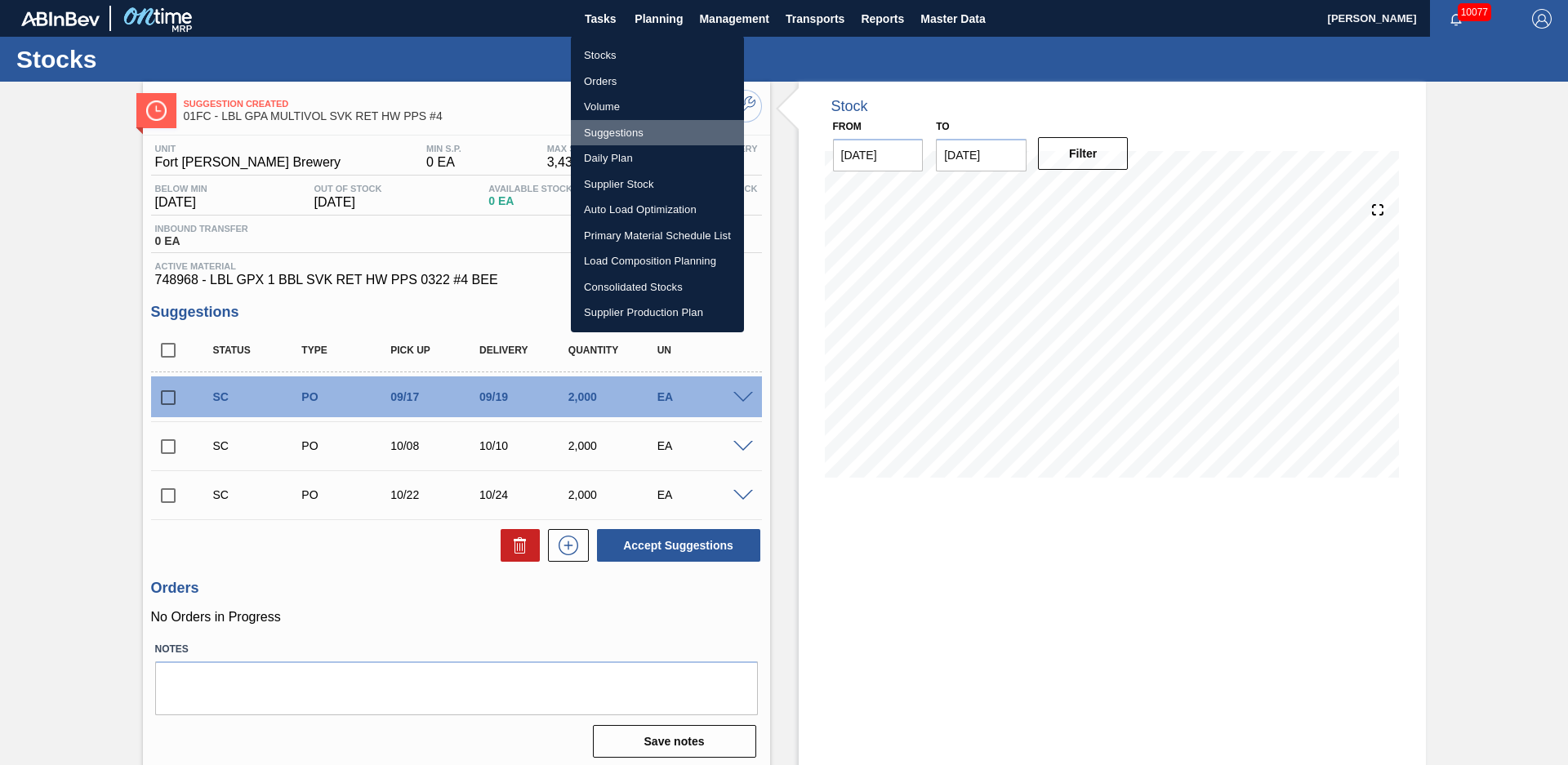
click at [595, 131] on li "Suggestions" at bounding box center [657, 132] width 173 height 26
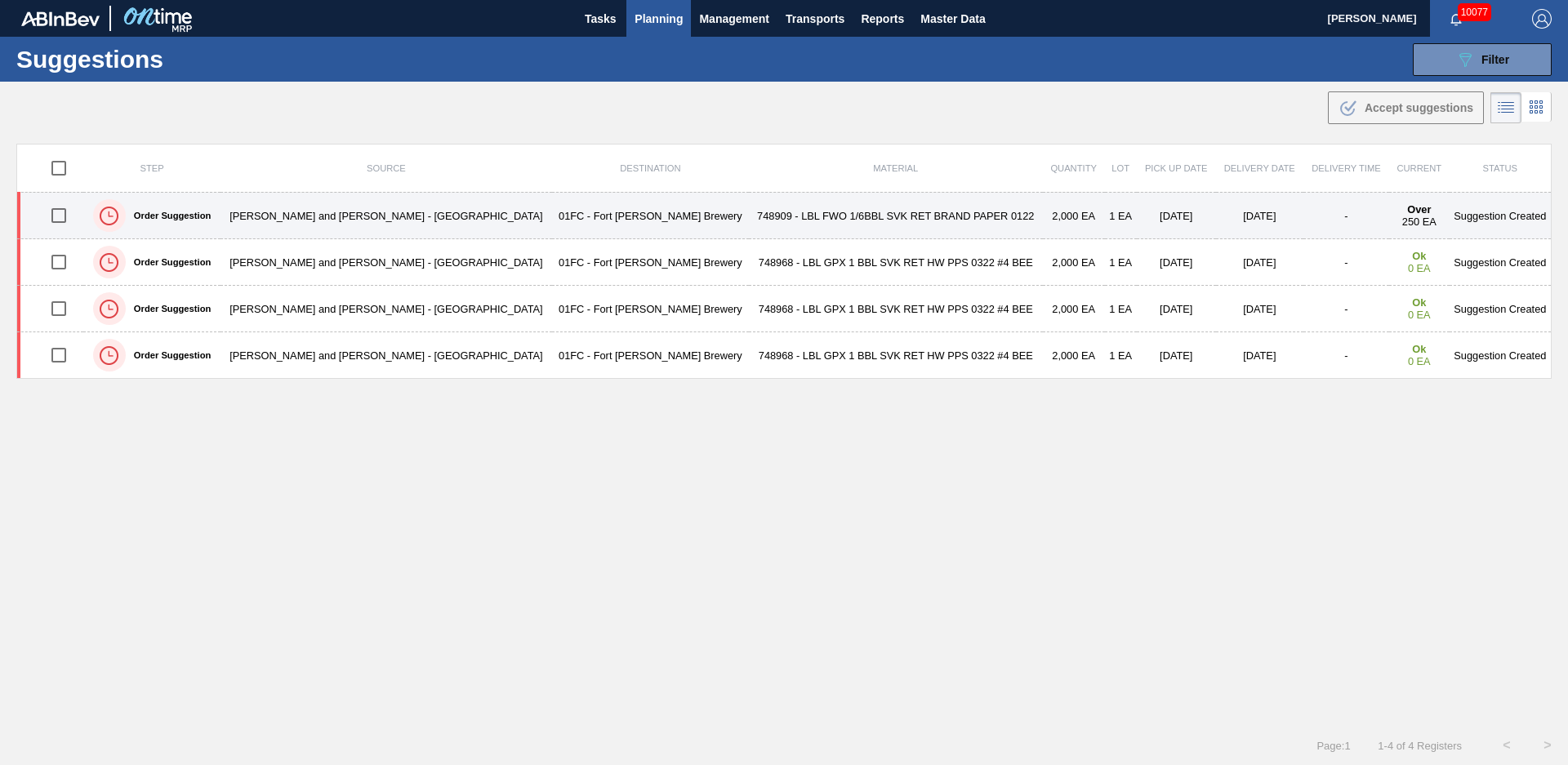
click at [749, 214] on td "748909 - LBL FWO 1/6BBL SVK RET BRAND PAPER 0122" at bounding box center [895, 216] width 294 height 46
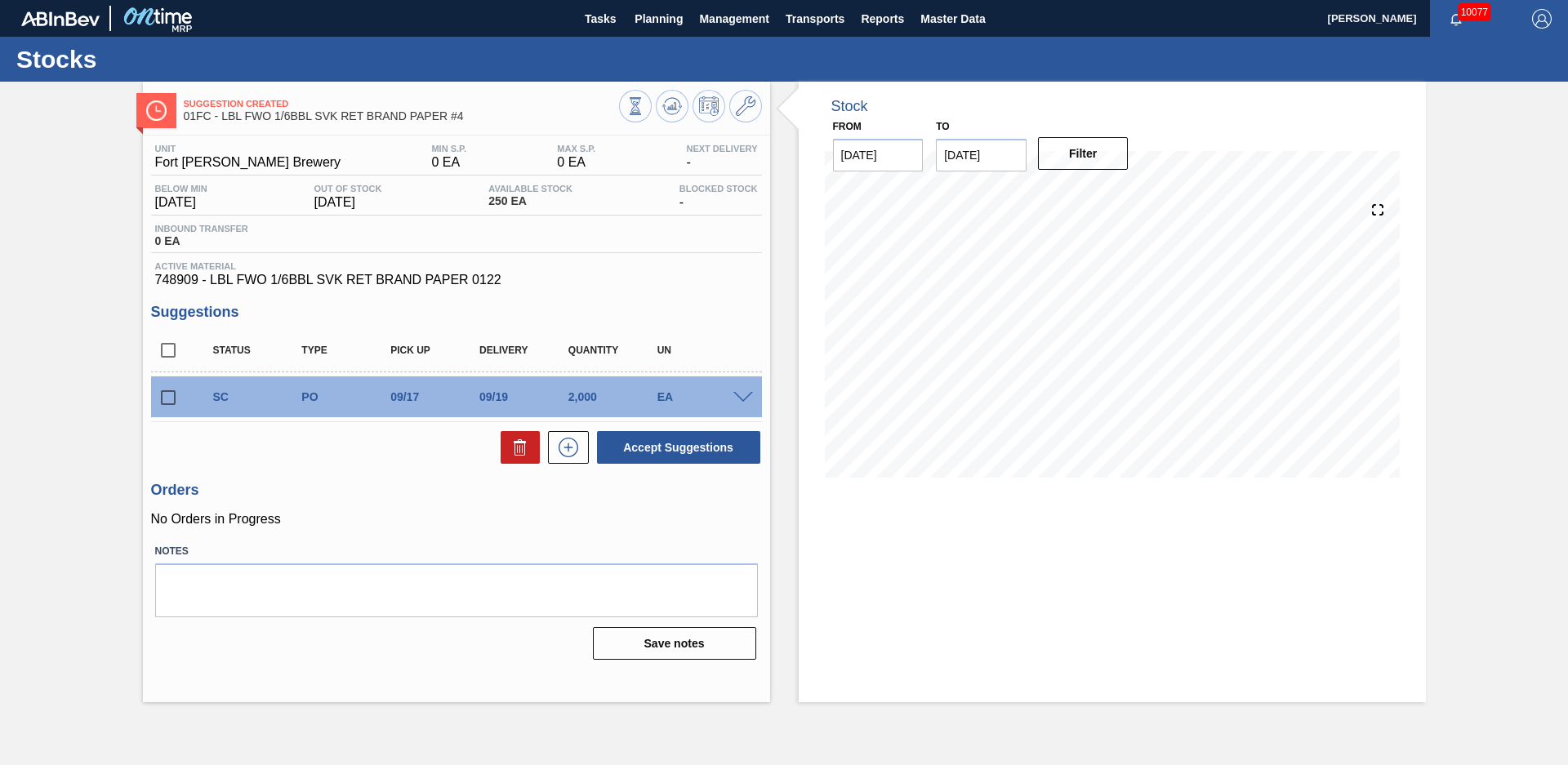
click at [44, 311] on div "Suggestion Created 01FC - LBL FWO 1/6BBL SVK RET BRAND PAPER #4 Unit Fort [PERS…" at bounding box center [784, 392] width 1568 height 621
click at [92, 256] on div "Suggestion Created 01FC - LBL FWO 1/6BBL SVK RET BRAND PAPER #4 Unit Fort [PERS…" at bounding box center [784, 392] width 1568 height 621
